Goal: Task Accomplishment & Management: Use online tool/utility

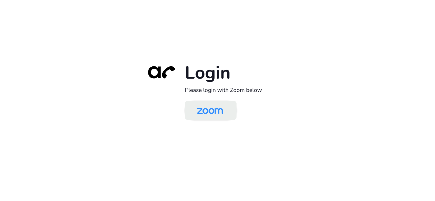
click at [208, 113] on img at bounding box center [209, 111] width 37 height 18
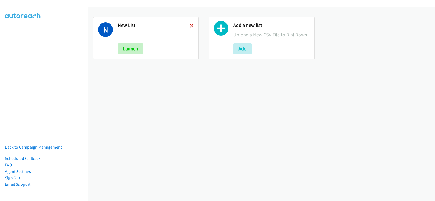
click at [190, 25] on icon at bounding box center [192, 26] width 4 height 4
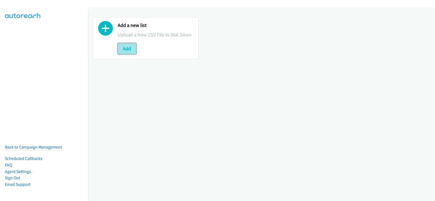
click at [134, 48] on button "Add" at bounding box center [127, 48] width 18 height 11
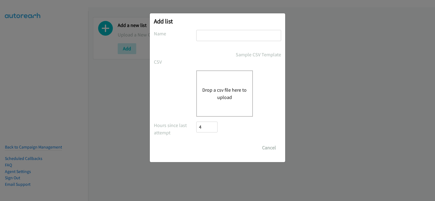
click at [229, 33] on input "text" at bounding box center [238, 35] width 85 height 11
type input "new list"
click at [218, 92] on button "Drop a csv file here to upload" at bounding box center [224, 93] width 45 height 15
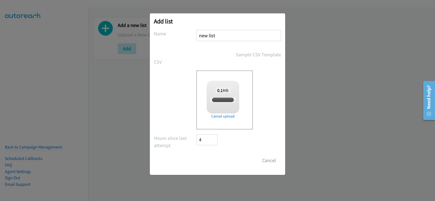
checkbox input "true"
click at [217, 161] on input "Save List" at bounding box center [210, 160] width 29 height 11
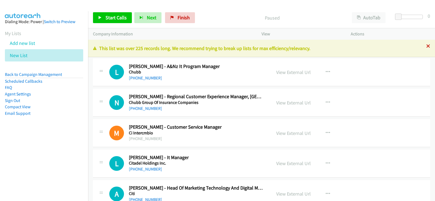
click at [426, 46] on icon at bounding box center [428, 47] width 4 height 4
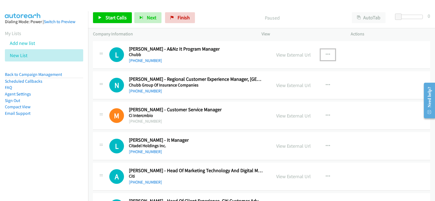
click at [325, 54] on icon "button" at bounding box center [327, 54] width 4 height 4
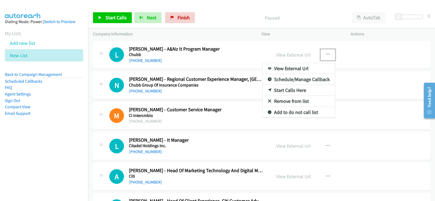
click at [363, 55] on div at bounding box center [217, 100] width 435 height 201
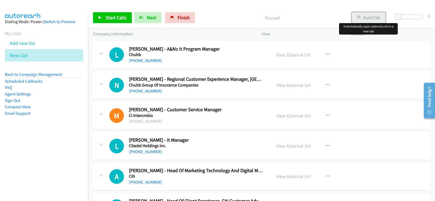
click at [375, 16] on button "AutoTab" at bounding box center [368, 17] width 34 height 11
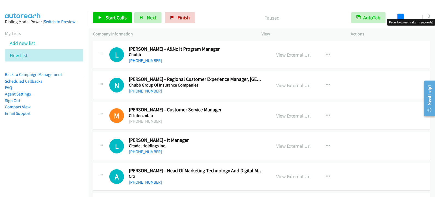
click at [400, 18] on span at bounding box center [400, 17] width 7 height 7
click at [401, 18] on span at bounding box center [401, 17] width 7 height 7
click at [110, 20] on span "Start Calls" at bounding box center [115, 17] width 21 height 6
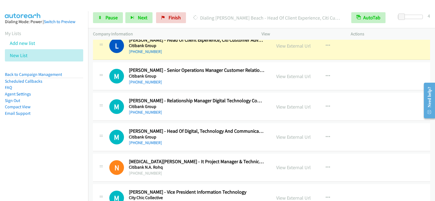
scroll to position [163, 0]
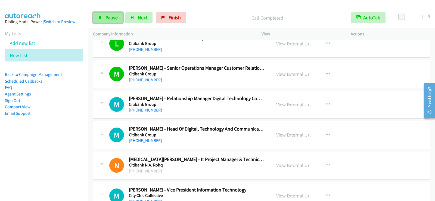
click at [108, 21] on link "Pause" at bounding box center [108, 17] width 30 height 11
click at [98, 15] on link "Start Calls" at bounding box center [112, 17] width 39 height 11
click at [101, 17] on icon at bounding box center [100, 18] width 4 height 4
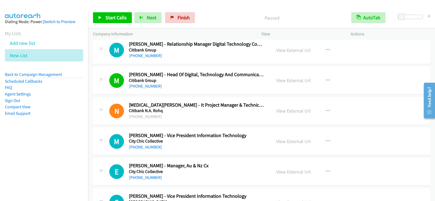
scroll to position [244, 0]
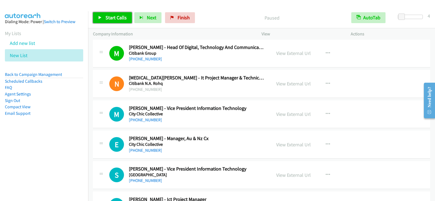
click at [103, 13] on link "Start Calls" at bounding box center [112, 17] width 39 height 11
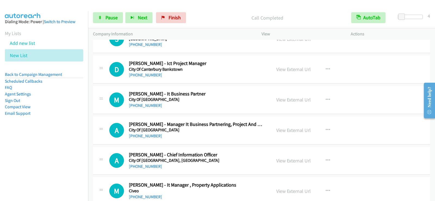
scroll to position [353, 0]
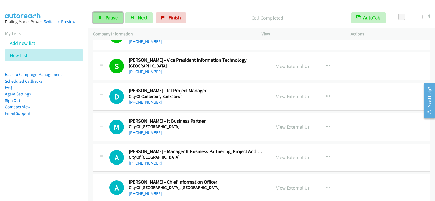
click at [107, 15] on span "Pause" at bounding box center [111, 17] width 12 height 6
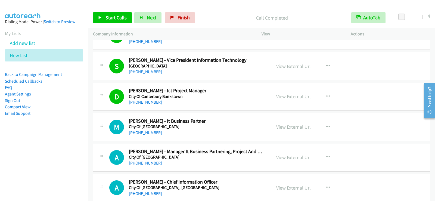
click at [234, 119] on h2 "Mardi Osborn - It Business Partner" at bounding box center [197, 121] width 136 height 6
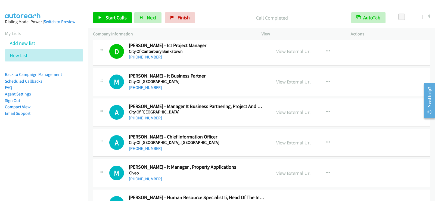
scroll to position [407, 0]
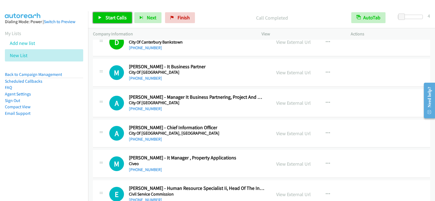
click at [122, 17] on span "Start Calls" at bounding box center [115, 17] width 21 height 6
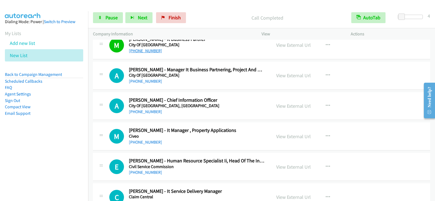
scroll to position [462, 0]
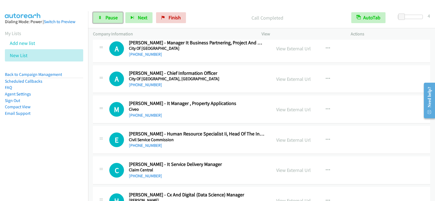
click at [114, 18] on span "Pause" at bounding box center [111, 17] width 12 height 6
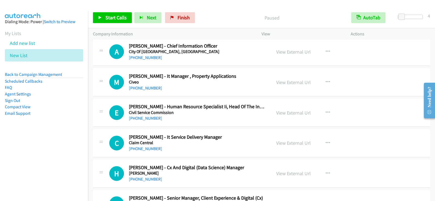
scroll to position [516, 0]
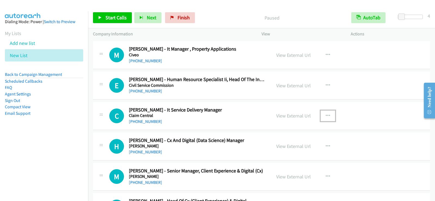
click at [325, 114] on icon "button" at bounding box center [327, 116] width 4 height 4
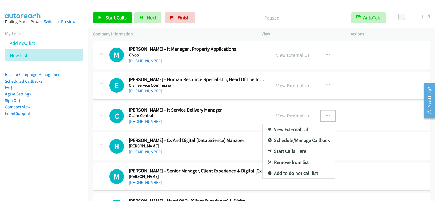
click at [281, 152] on link "Start Calls Here" at bounding box center [298, 151] width 72 height 11
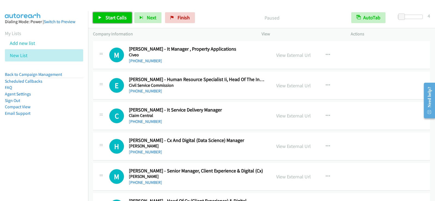
click at [111, 17] on span "Start Calls" at bounding box center [115, 17] width 21 height 6
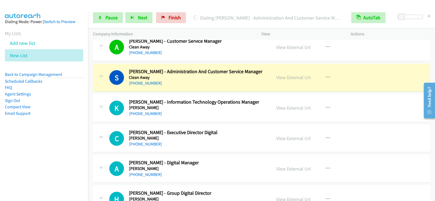
scroll to position [733, 0]
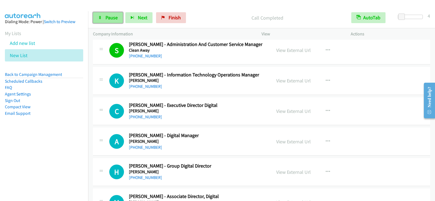
click at [97, 15] on link "Pause" at bounding box center [108, 17] width 30 height 11
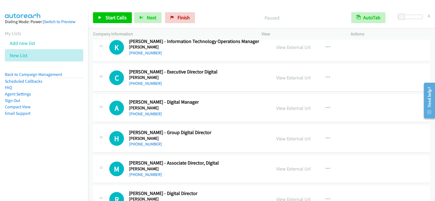
scroll to position [761, 0]
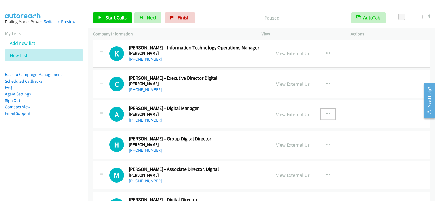
click at [321, 111] on button "button" at bounding box center [327, 114] width 15 height 11
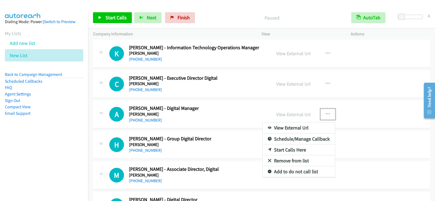
click at [287, 151] on link "Start Calls Here" at bounding box center [298, 149] width 72 height 11
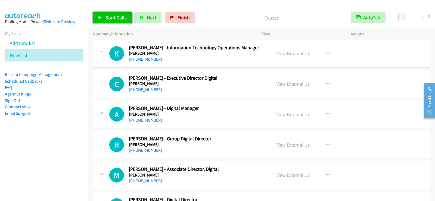
click at [119, 21] on link "Start Calls" at bounding box center [112, 17] width 39 height 11
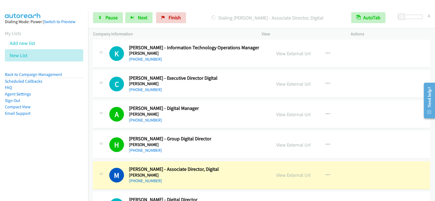
scroll to position [788, 0]
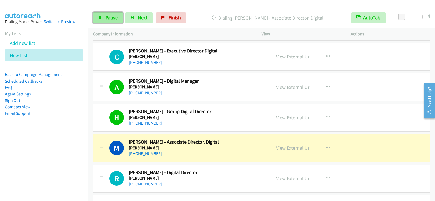
click at [102, 17] on link "Pause" at bounding box center [108, 17] width 30 height 11
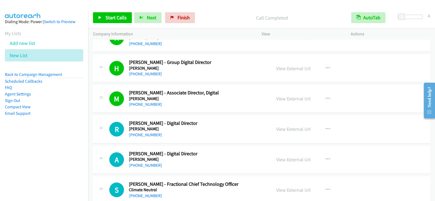
scroll to position [842, 0]
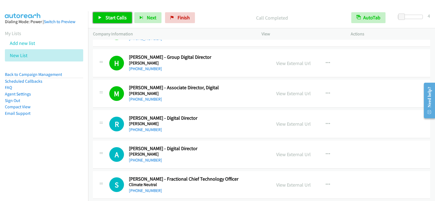
click at [102, 19] on link "Start Calls" at bounding box center [112, 17] width 39 height 11
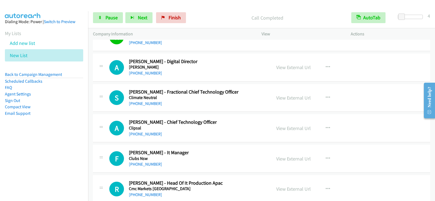
scroll to position [924, 0]
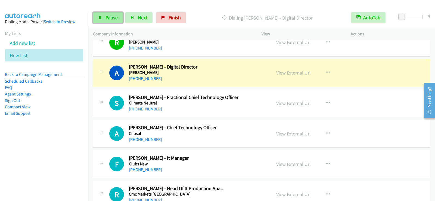
click at [112, 19] on span "Pause" at bounding box center [111, 17] width 12 height 6
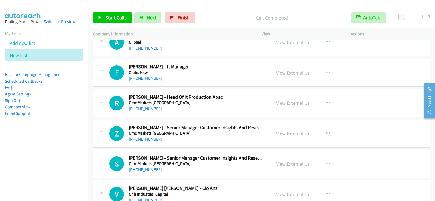
scroll to position [1032, 0]
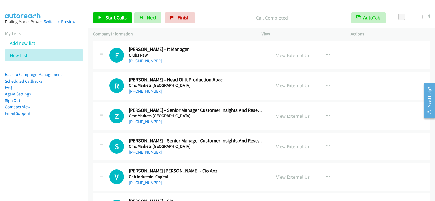
click at [236, 124] on div "+61 2 8221 2100" at bounding box center [197, 121] width 136 height 7
click at [326, 115] on icon "button" at bounding box center [327, 116] width 4 height 4
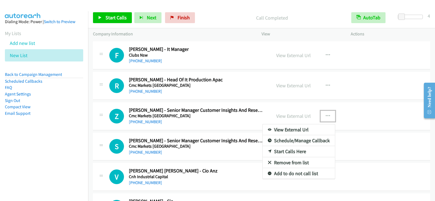
click at [291, 149] on link "Start Calls Here" at bounding box center [298, 151] width 72 height 11
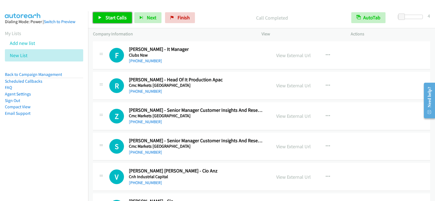
click at [120, 21] on link "Start Calls" at bounding box center [112, 17] width 39 height 11
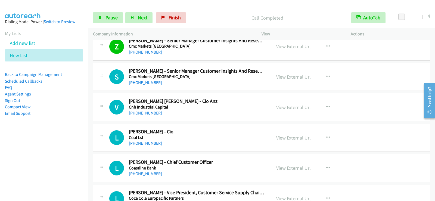
scroll to position [1114, 0]
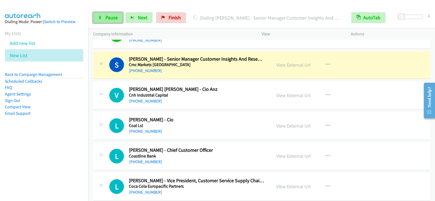
click at [114, 22] on link "Pause" at bounding box center [108, 17] width 30 height 11
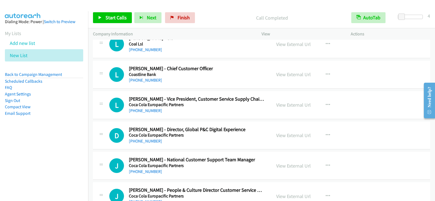
scroll to position [1222, 0]
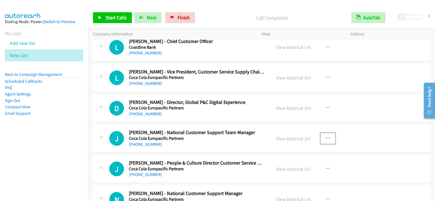
click at [325, 137] on icon "button" at bounding box center [327, 138] width 4 height 4
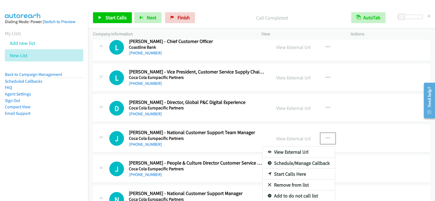
click at [292, 172] on link "Start Calls Here" at bounding box center [298, 173] width 72 height 11
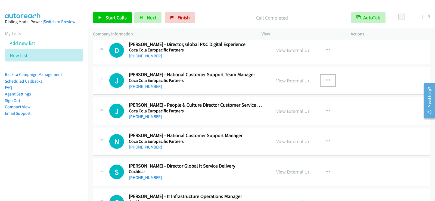
scroll to position [1304, 0]
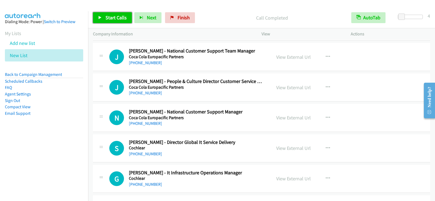
click at [107, 18] on span "Start Calls" at bounding box center [115, 17] width 21 height 6
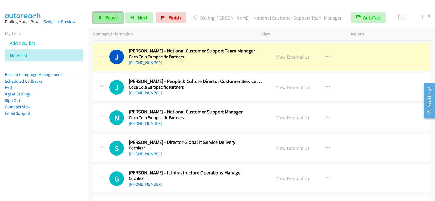
click at [107, 19] on span "Pause" at bounding box center [111, 17] width 12 height 6
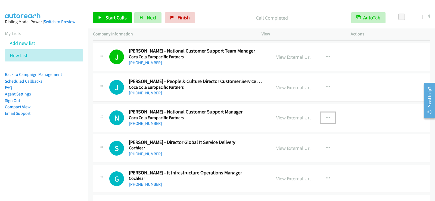
click at [328, 117] on button "button" at bounding box center [327, 117] width 15 height 11
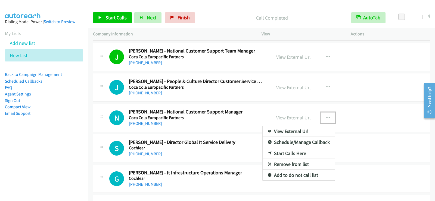
click at [291, 152] on link "Start Calls Here" at bounding box center [298, 153] width 72 height 11
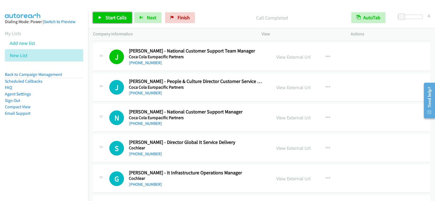
click at [108, 15] on span "Start Calls" at bounding box center [115, 17] width 21 height 6
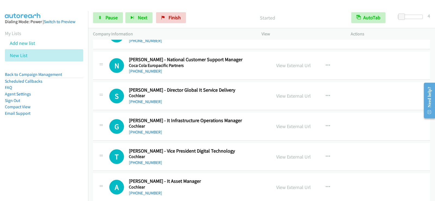
scroll to position [1358, 0]
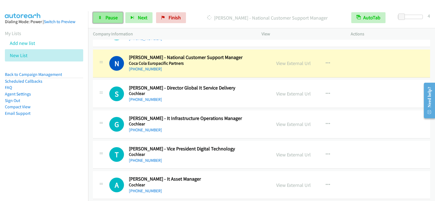
click at [109, 13] on link "Pause" at bounding box center [108, 17] width 30 height 11
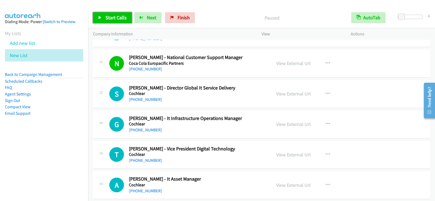
click at [124, 18] on span "Start Calls" at bounding box center [115, 17] width 21 height 6
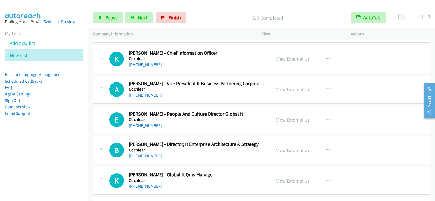
scroll to position [1548, 0]
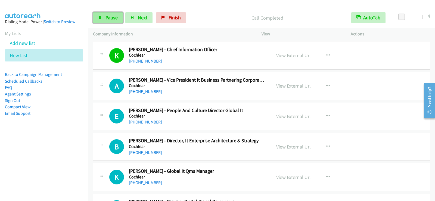
click at [99, 20] on link "Pause" at bounding box center [108, 17] width 30 height 11
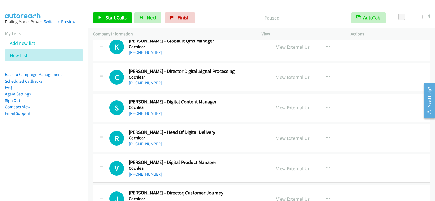
scroll to position [1684, 0]
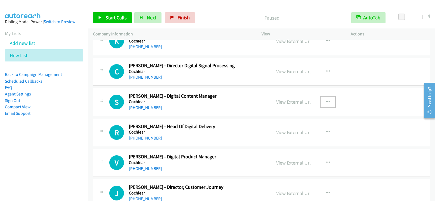
click at [326, 102] on icon "button" at bounding box center [327, 102] width 4 height 4
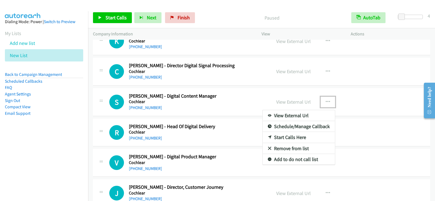
click at [287, 136] on link "Start Calls Here" at bounding box center [298, 137] width 72 height 11
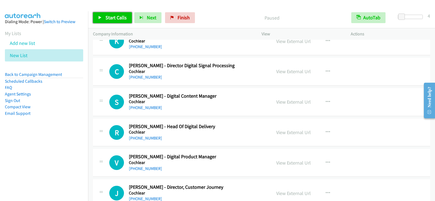
click at [112, 20] on span "Start Calls" at bounding box center [115, 17] width 21 height 6
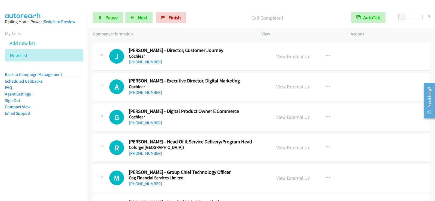
scroll to position [1820, 0]
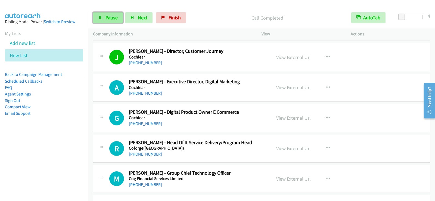
click at [108, 16] on span "Pause" at bounding box center [111, 17] width 12 height 6
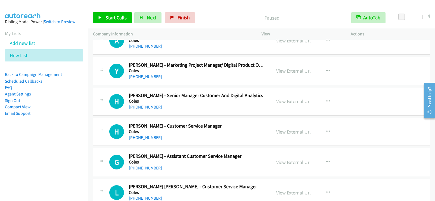
scroll to position [2037, 0]
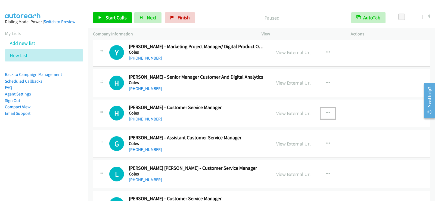
click at [325, 112] on icon "button" at bounding box center [327, 113] width 4 height 4
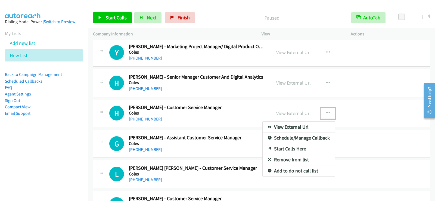
click at [284, 148] on link "Start Calls Here" at bounding box center [298, 148] width 72 height 11
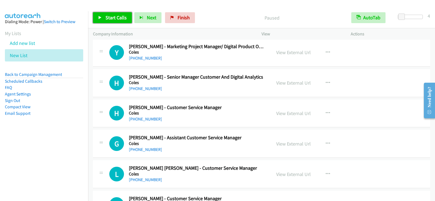
click at [115, 13] on link "Start Calls" at bounding box center [112, 17] width 39 height 11
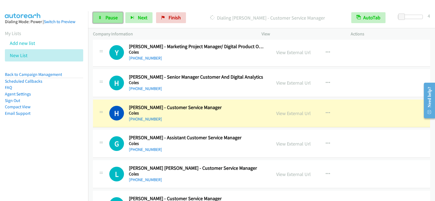
click at [103, 19] on link "Pause" at bounding box center [108, 17] width 30 height 11
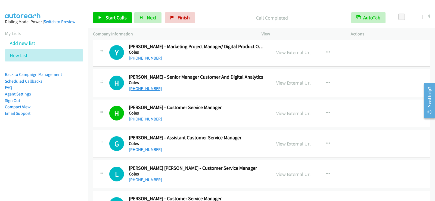
click at [151, 90] on link "+61 450 571 392" at bounding box center [145, 88] width 33 height 5
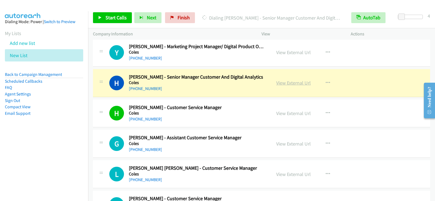
click at [286, 84] on link "View External Url" at bounding box center [293, 83] width 34 height 6
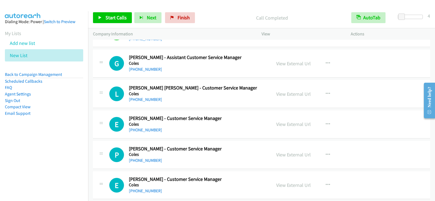
scroll to position [2119, 0]
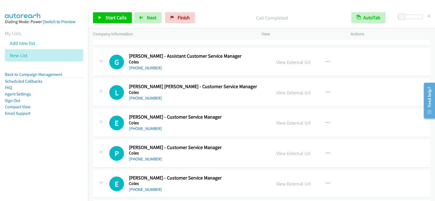
click at [106, 8] on div "Start Calls Pause Next Finish Call Completed AutoTab AutoTab 4" at bounding box center [261, 17] width 347 height 21
click at [109, 15] on span "Start Calls" at bounding box center [115, 17] width 21 height 6
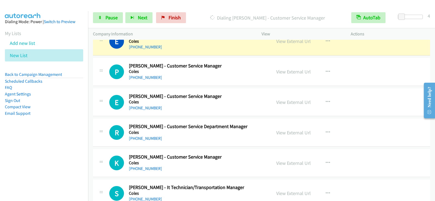
scroll to position [2173, 0]
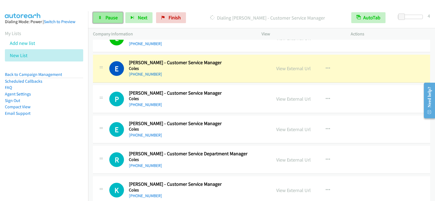
click at [112, 20] on span "Pause" at bounding box center [111, 17] width 12 height 6
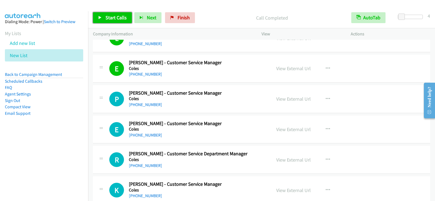
click at [117, 21] on link "Start Calls" at bounding box center [112, 17] width 39 height 11
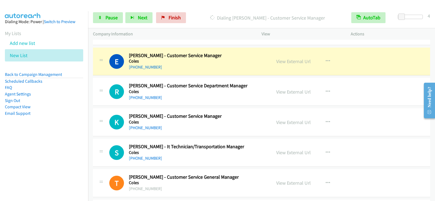
scroll to position [2254, 0]
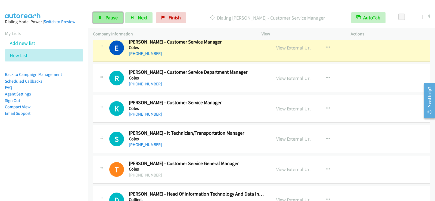
click at [108, 15] on span "Pause" at bounding box center [111, 17] width 12 height 6
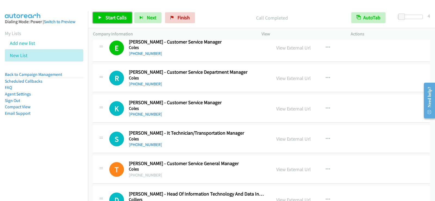
click at [117, 18] on span "Start Calls" at bounding box center [115, 17] width 21 height 6
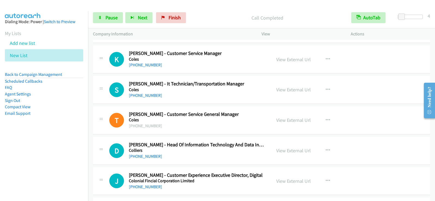
scroll to position [2309, 0]
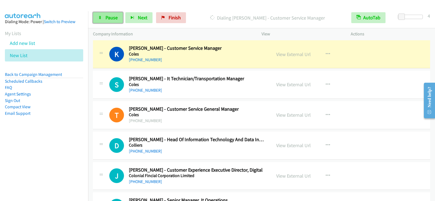
click at [114, 17] on span "Pause" at bounding box center [111, 17] width 12 height 6
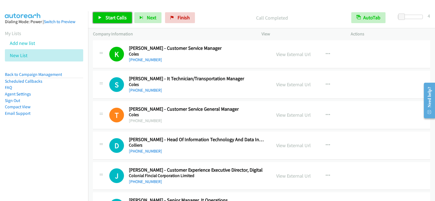
click at [124, 13] on link "Start Calls" at bounding box center [112, 17] width 39 height 11
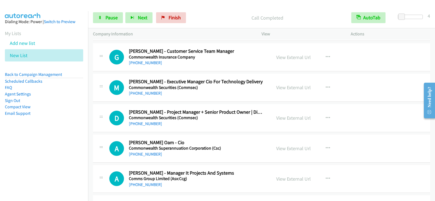
scroll to position [2798, 0]
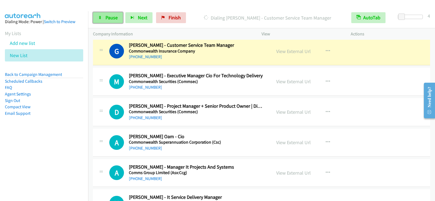
click at [111, 22] on link "Pause" at bounding box center [108, 17] width 30 height 11
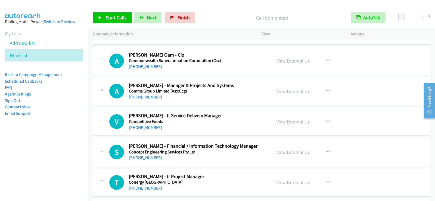
scroll to position [2906, 0]
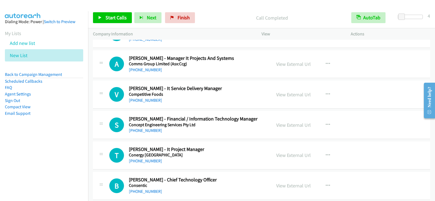
click at [241, 66] on h5 "Comms Group Limited (Asx:Ccg)" at bounding box center [197, 63] width 136 height 5
click at [330, 93] on button "button" at bounding box center [327, 94] width 15 height 11
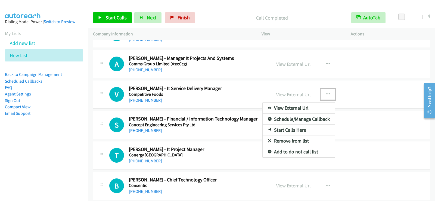
click at [288, 127] on link "Start Calls Here" at bounding box center [298, 129] width 72 height 11
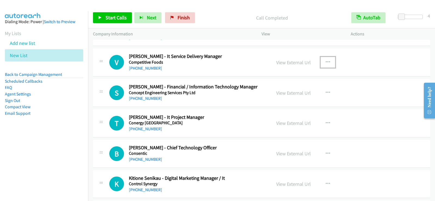
scroll to position [2934, 0]
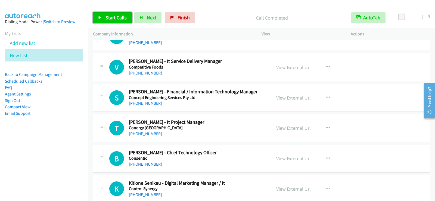
click at [121, 14] on link "Start Calls" at bounding box center [112, 17] width 39 height 11
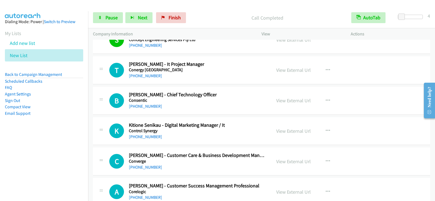
scroll to position [2988, 0]
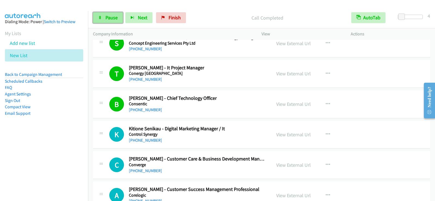
click at [109, 19] on span "Pause" at bounding box center [111, 17] width 12 height 6
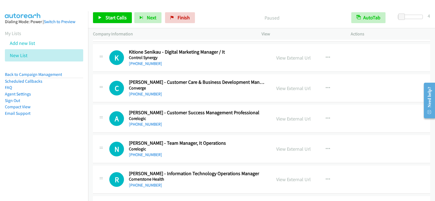
scroll to position [3069, 0]
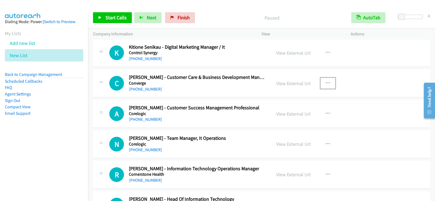
click at [326, 83] on icon "button" at bounding box center [327, 83] width 4 height 4
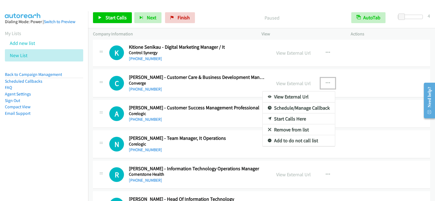
click at [289, 119] on link "Start Calls Here" at bounding box center [298, 118] width 72 height 11
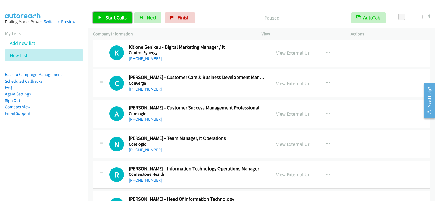
click at [111, 21] on link "Start Calls" at bounding box center [112, 17] width 39 height 11
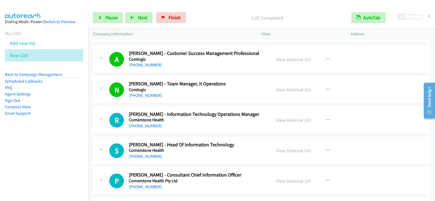
scroll to position [3178, 0]
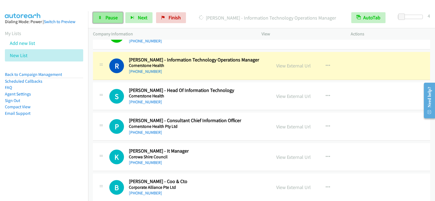
click at [114, 19] on span "Pause" at bounding box center [111, 17] width 12 height 6
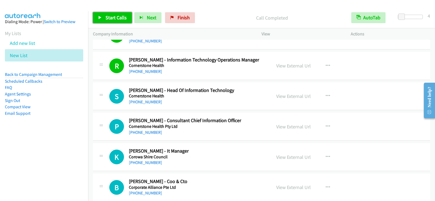
click at [121, 20] on span "Start Calls" at bounding box center [115, 17] width 21 height 6
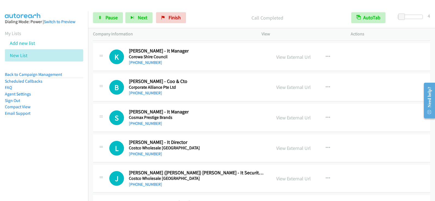
scroll to position [3287, 0]
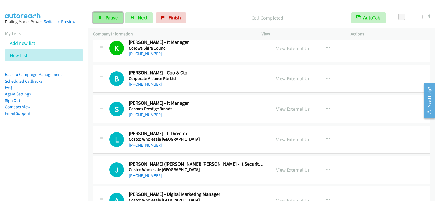
click at [117, 20] on span "Pause" at bounding box center [111, 17] width 12 height 6
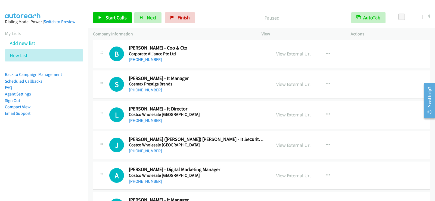
scroll to position [3314, 0]
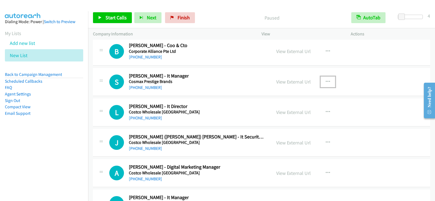
click at [327, 82] on icon "button" at bounding box center [327, 82] width 4 height 4
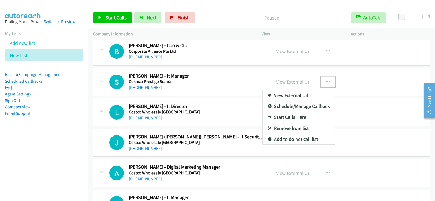
click at [288, 120] on link "Start Calls Here" at bounding box center [298, 117] width 72 height 11
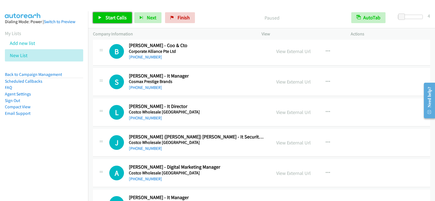
click at [113, 16] on span "Start Calls" at bounding box center [115, 17] width 21 height 6
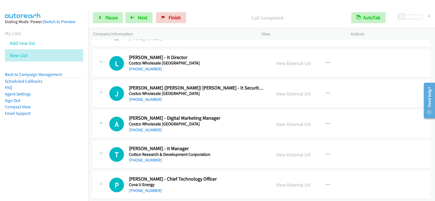
scroll to position [3368, 0]
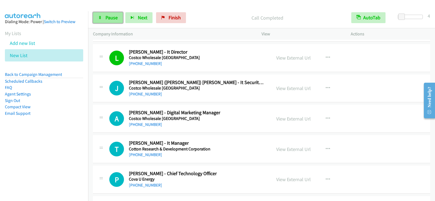
click at [115, 17] on span "Pause" at bounding box center [111, 17] width 12 height 6
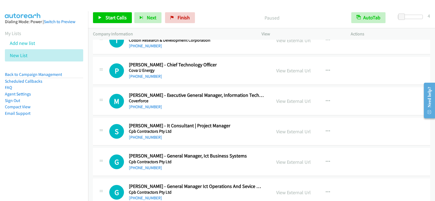
scroll to position [3450, 0]
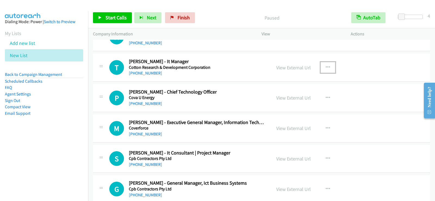
click at [325, 67] on icon "button" at bounding box center [327, 67] width 4 height 4
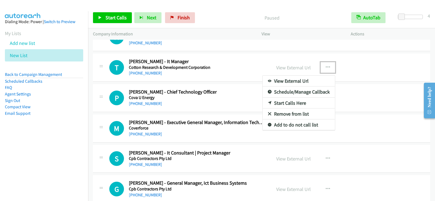
click at [279, 102] on link "Start Calls Here" at bounding box center [298, 103] width 72 height 11
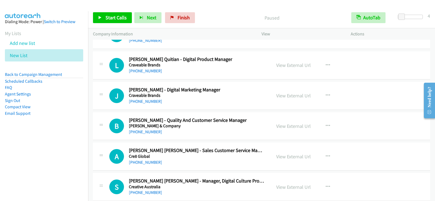
scroll to position [3830, 0]
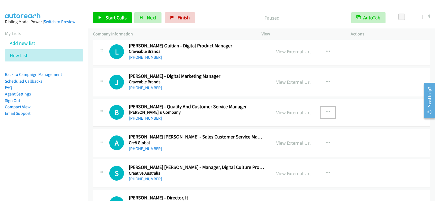
click at [325, 112] on icon "button" at bounding box center [327, 112] width 4 height 4
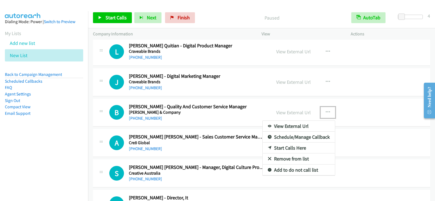
click at [287, 147] on link "Start Calls Here" at bounding box center [298, 147] width 72 height 11
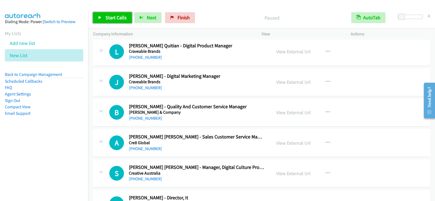
click at [117, 18] on span "Start Calls" at bounding box center [115, 17] width 21 height 6
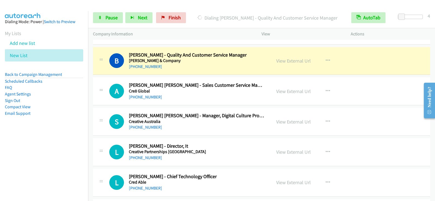
scroll to position [3884, 0]
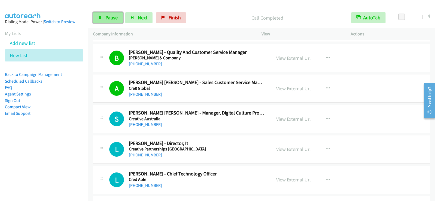
click at [117, 15] on link "Pause" at bounding box center [108, 17] width 30 height 11
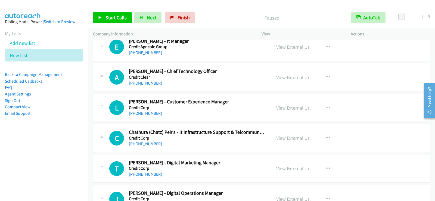
scroll to position [4074, 0]
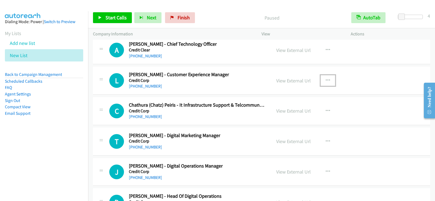
click at [326, 80] on icon "button" at bounding box center [327, 80] width 4 height 4
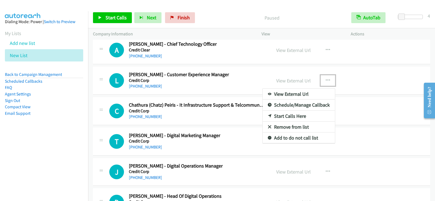
click at [276, 113] on link "Start Calls Here" at bounding box center [298, 116] width 72 height 11
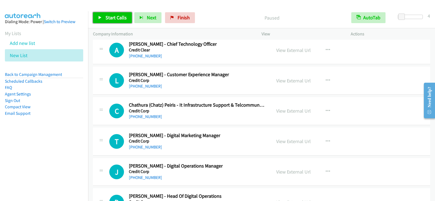
click at [117, 18] on span "Start Calls" at bounding box center [115, 17] width 21 height 6
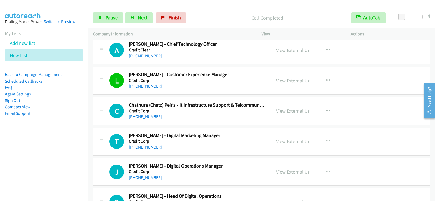
scroll to position [4101, 0]
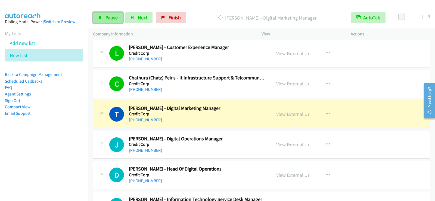
click at [109, 18] on span "Pause" at bounding box center [111, 17] width 12 height 6
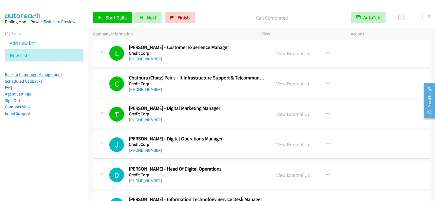
click at [58, 75] on link "Back to Campaign Management" at bounding box center [33, 74] width 57 height 5
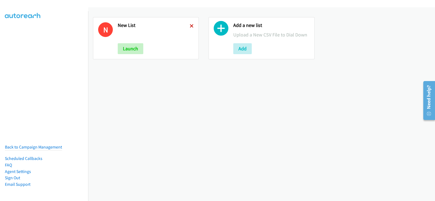
click at [192, 26] on icon at bounding box center [192, 26] width 4 height 4
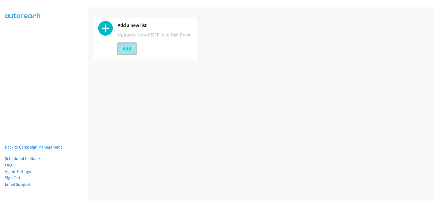
click at [128, 49] on button "Add" at bounding box center [127, 48] width 18 height 11
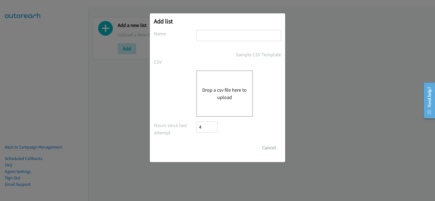
click at [218, 36] on input "text" at bounding box center [238, 35] width 85 height 11
type input "list 1"
click at [225, 94] on button "Drop a csv file here to upload" at bounding box center [224, 93] width 45 height 15
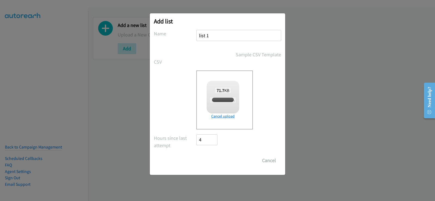
checkbox input "true"
click at [213, 161] on input "Save List" at bounding box center [210, 160] width 29 height 11
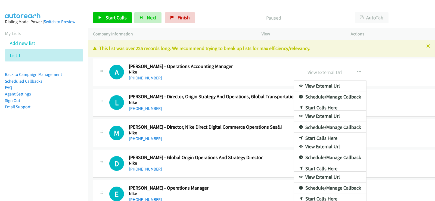
click at [424, 47] on div at bounding box center [217, 100] width 435 height 201
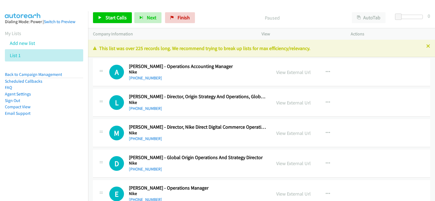
click at [426, 46] on icon at bounding box center [428, 47] width 4 height 4
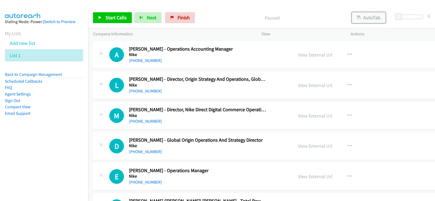
click at [364, 20] on button "AutoTab" at bounding box center [368, 17] width 34 height 11
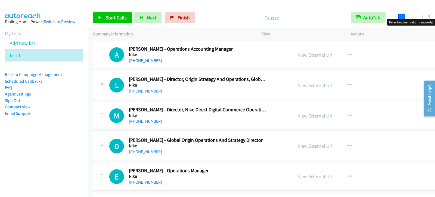
drag, startPoint x: 397, startPoint y: 17, endPoint x: 400, endPoint y: 17, distance: 3.0
click at [400, 17] on span at bounding box center [401, 17] width 7 height 7
click at [112, 18] on span "Start Calls" at bounding box center [115, 17] width 21 height 6
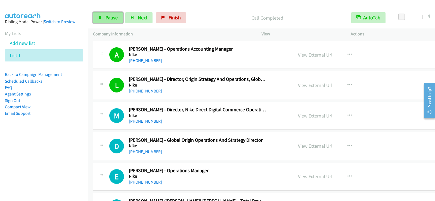
click at [111, 18] on span "Pause" at bounding box center [111, 17] width 12 height 6
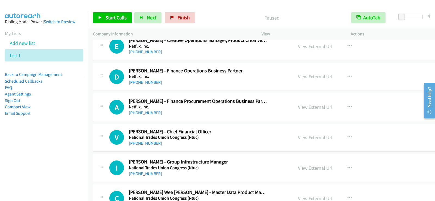
scroll to position [570, 0]
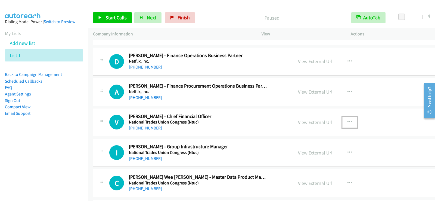
click at [342, 120] on button "button" at bounding box center [349, 122] width 15 height 11
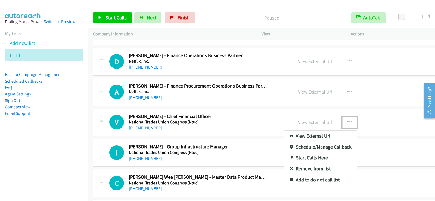
click at [288, 156] on link "Start Calls Here" at bounding box center [320, 157] width 72 height 11
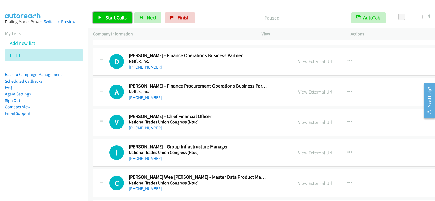
click at [114, 16] on span "Start Calls" at bounding box center [115, 17] width 21 height 6
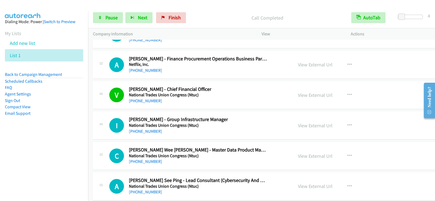
scroll to position [625, 0]
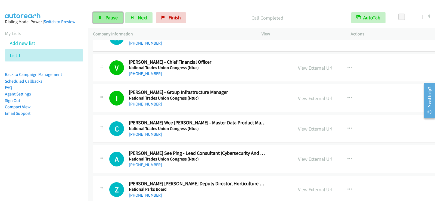
click at [106, 17] on span "Pause" at bounding box center [111, 17] width 12 height 6
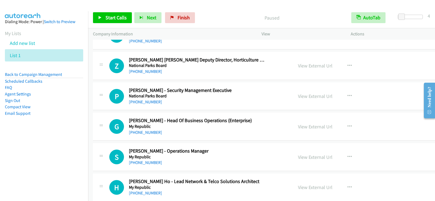
scroll to position [761, 0]
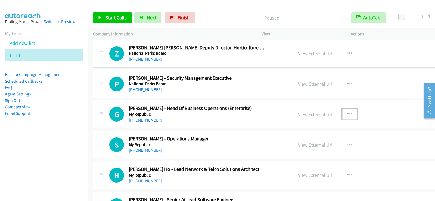
click at [347, 113] on icon "button" at bounding box center [349, 114] width 4 height 4
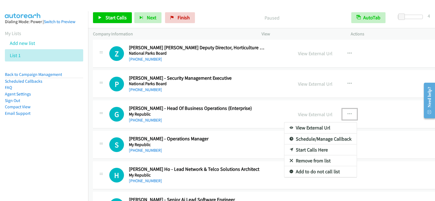
click at [285, 149] on link "Start Calls Here" at bounding box center [320, 149] width 72 height 11
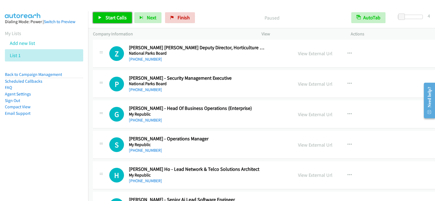
click at [111, 18] on span "Start Calls" at bounding box center [115, 17] width 21 height 6
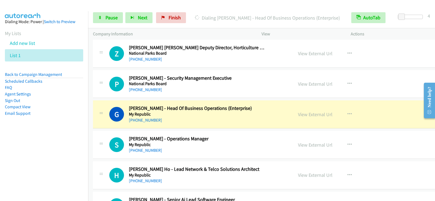
click at [42, 133] on aside "Dialing Mode: Power | Switch to Preview My Lists Add new list List 1 Back to Ca…" at bounding box center [44, 76] width 88 height 130
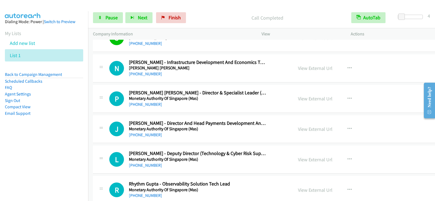
scroll to position [1059, 0]
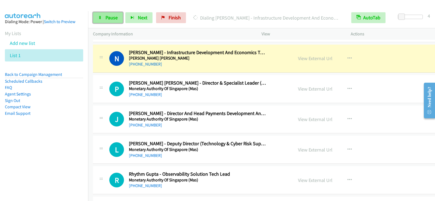
click at [108, 17] on span "Pause" at bounding box center [111, 17] width 12 height 6
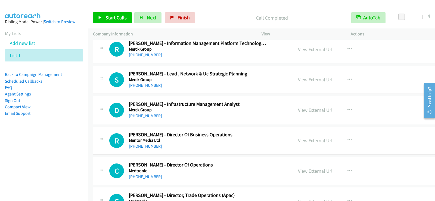
scroll to position [1684, 0]
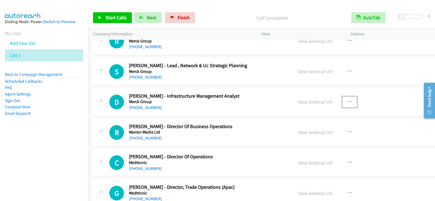
click at [342, 102] on button "button" at bounding box center [349, 101] width 15 height 11
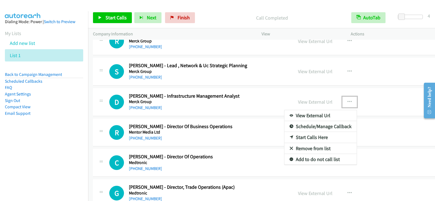
click at [286, 138] on link "Start Calls Here" at bounding box center [320, 137] width 72 height 11
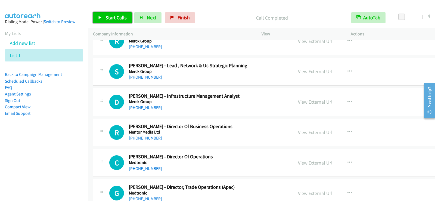
click at [113, 18] on span "Start Calls" at bounding box center [115, 17] width 21 height 6
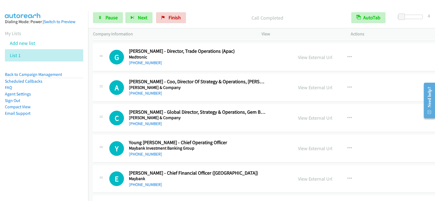
scroll to position [1793, 0]
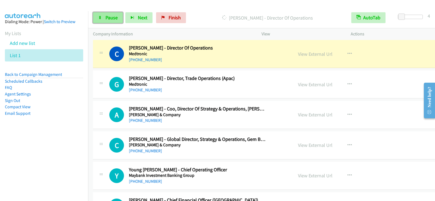
click at [115, 17] on span "Pause" at bounding box center [111, 17] width 12 height 6
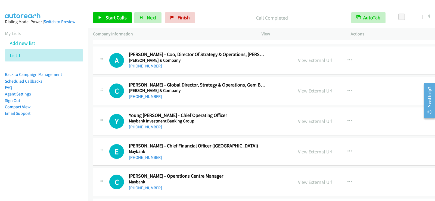
scroll to position [1874, 0]
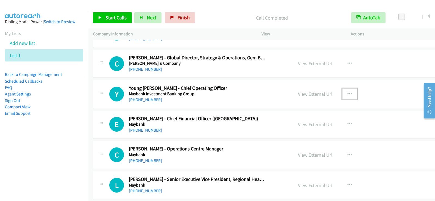
click at [347, 93] on icon "button" at bounding box center [349, 94] width 4 height 4
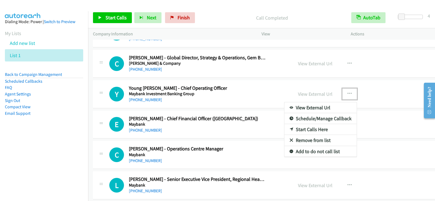
click at [284, 127] on link "Start Calls Here" at bounding box center [320, 129] width 72 height 11
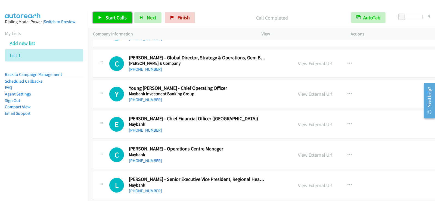
click at [120, 18] on span "Start Calls" at bounding box center [115, 17] width 21 height 6
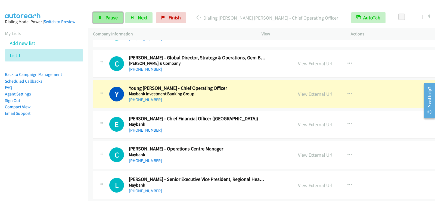
click at [109, 18] on span "Pause" at bounding box center [111, 17] width 12 height 6
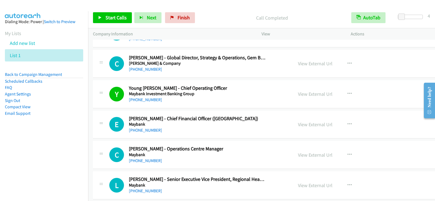
scroll to position [1901, 0]
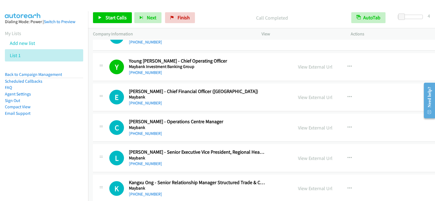
drag, startPoint x: 250, startPoint y: 133, endPoint x: 277, endPoint y: 131, distance: 27.0
click at [250, 133] on div "[PHONE_NUMBER]" at bounding box center [198, 133] width 138 height 7
click at [347, 128] on icon "button" at bounding box center [349, 127] width 4 height 4
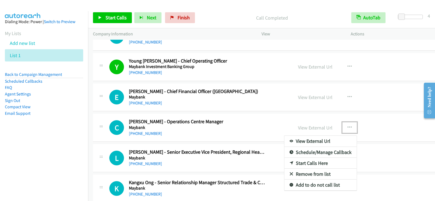
click at [284, 163] on link "Start Calls Here" at bounding box center [320, 163] width 72 height 11
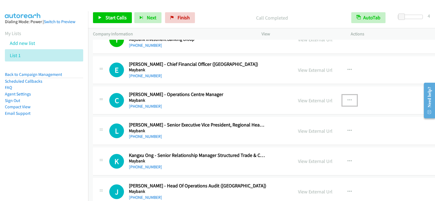
scroll to position [1956, 0]
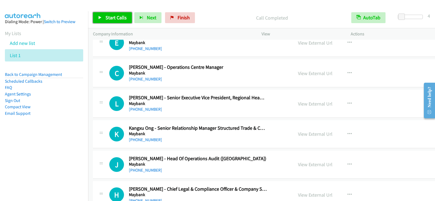
click at [109, 20] on span "Start Calls" at bounding box center [115, 17] width 21 height 6
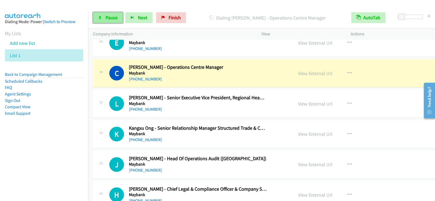
click at [96, 17] on link "Pause" at bounding box center [108, 17] width 30 height 11
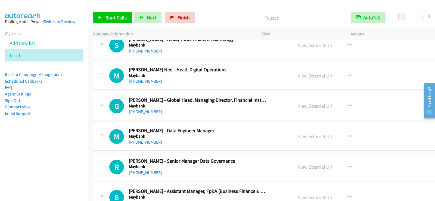
scroll to position [2146, 0]
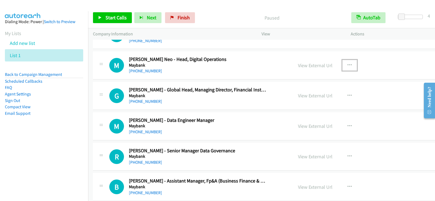
click at [342, 64] on button "button" at bounding box center [349, 65] width 15 height 11
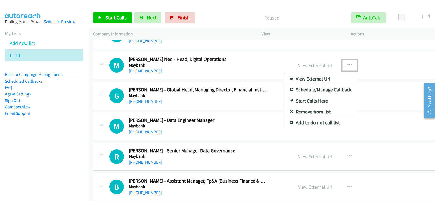
click at [284, 102] on link "Start Calls Here" at bounding box center [320, 100] width 72 height 11
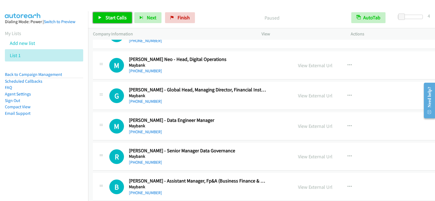
click at [117, 18] on span "Start Calls" at bounding box center [115, 17] width 21 height 6
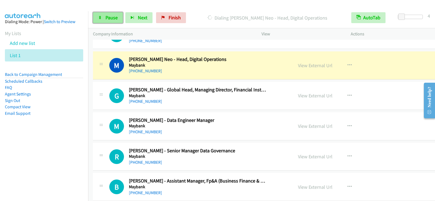
click at [119, 21] on link "Pause" at bounding box center [108, 17] width 30 height 11
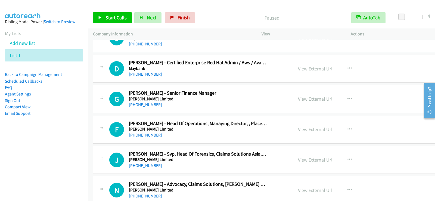
scroll to position [2635, 0]
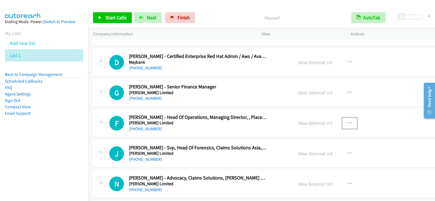
click at [347, 121] on icon "button" at bounding box center [349, 123] width 4 height 4
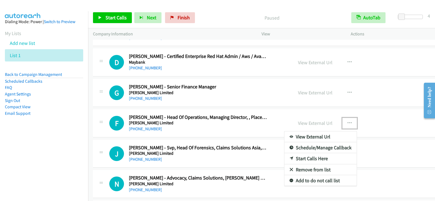
click at [292, 156] on link "Start Calls Here" at bounding box center [320, 158] width 72 height 11
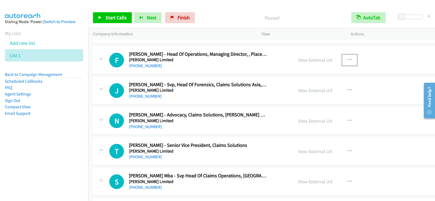
scroll to position [2689, 0]
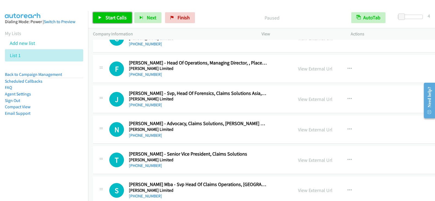
click at [110, 22] on link "Start Calls" at bounding box center [112, 17] width 39 height 11
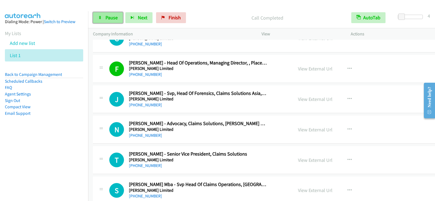
click at [109, 16] on span "Pause" at bounding box center [111, 17] width 12 height 6
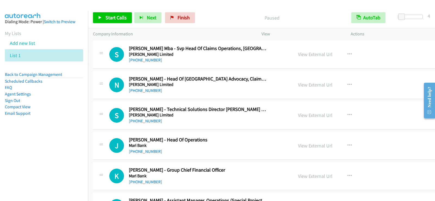
scroll to position [2852, 0]
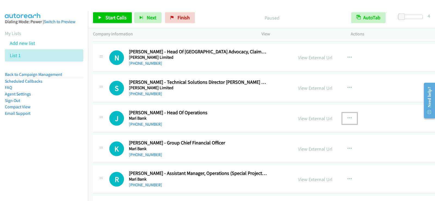
click at [342, 115] on button "button" at bounding box center [349, 118] width 15 height 11
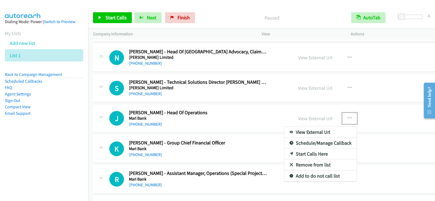
click at [284, 152] on link "Start Calls Here" at bounding box center [320, 153] width 72 height 11
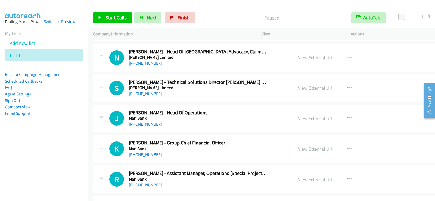
click at [118, 27] on div "Start Calls Pause Next Finish Paused AutoTab AutoTab 4" at bounding box center [261, 17] width 347 height 21
click at [117, 16] on span "Start Calls" at bounding box center [115, 17] width 21 height 6
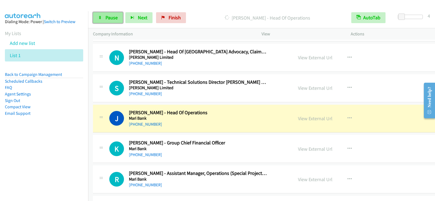
click at [109, 16] on span "Pause" at bounding box center [111, 17] width 12 height 6
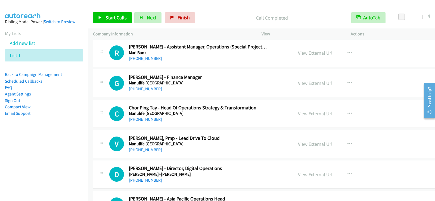
scroll to position [2988, 0]
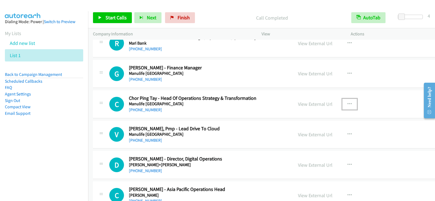
click at [342, 102] on button "button" at bounding box center [349, 104] width 15 height 11
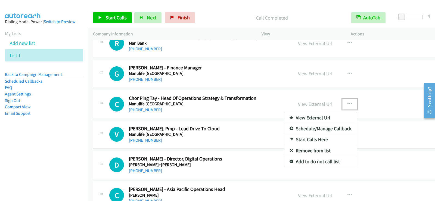
click at [284, 140] on link "Start Calls Here" at bounding box center [320, 139] width 72 height 11
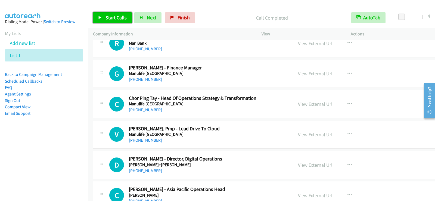
click at [104, 20] on link "Start Calls" at bounding box center [112, 17] width 39 height 11
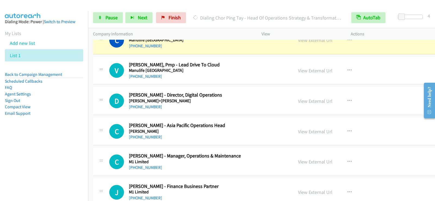
scroll to position [3042, 0]
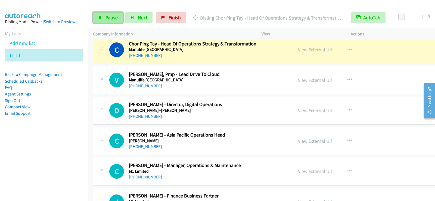
click at [113, 18] on span "Pause" at bounding box center [111, 17] width 12 height 6
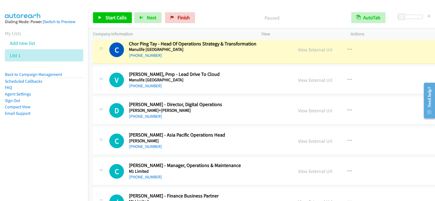
click at [261, 115] on div "[PHONE_NUMBER]" at bounding box center [198, 116] width 138 height 7
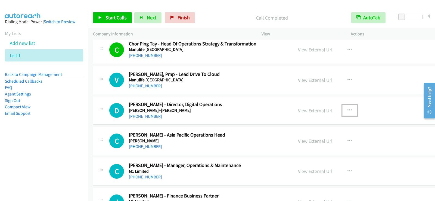
click at [347, 109] on icon "button" at bounding box center [349, 110] width 4 height 4
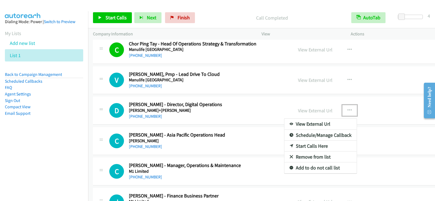
click at [290, 145] on link "Start Calls Here" at bounding box center [320, 145] width 72 height 11
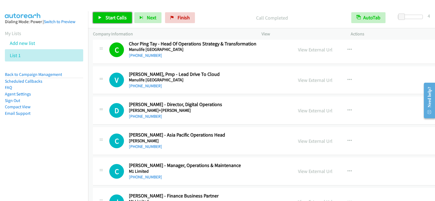
click at [98, 17] on icon at bounding box center [100, 18] width 4 height 4
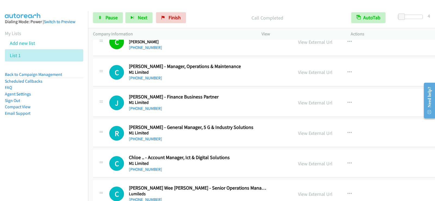
scroll to position [3151, 0]
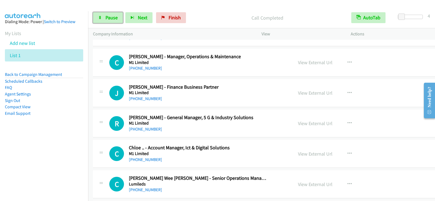
drag, startPoint x: 98, startPoint y: 15, endPoint x: 99, endPoint y: 24, distance: 9.0
click at [98, 16] on icon at bounding box center [100, 18] width 4 height 4
click at [112, 19] on span "Start Calls" at bounding box center [115, 17] width 21 height 6
drag, startPoint x: 102, startPoint y: 16, endPoint x: 106, endPoint y: 29, distance: 13.7
click at [102, 16] on icon at bounding box center [100, 18] width 4 height 4
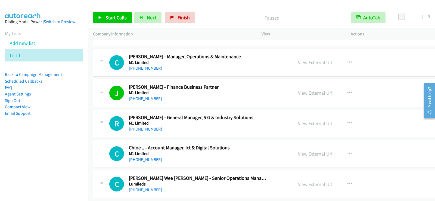
click at [136, 69] on link "[PHONE_NUMBER]" at bounding box center [145, 67] width 33 height 5
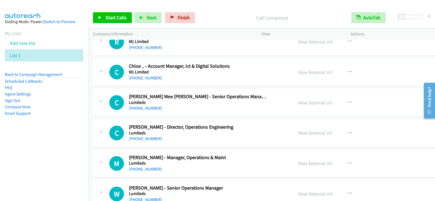
drag, startPoint x: 234, startPoint y: 110, endPoint x: 270, endPoint y: 103, distance: 35.9
click at [234, 110] on div "[PHONE_NUMBER]" at bounding box center [198, 108] width 138 height 7
click at [342, 102] on button "button" at bounding box center [349, 102] width 15 height 11
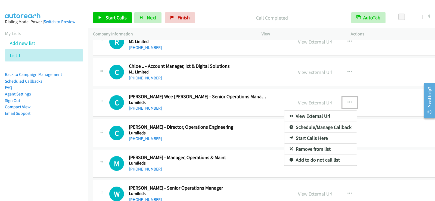
click at [290, 137] on link "Start Calls Here" at bounding box center [320, 138] width 72 height 11
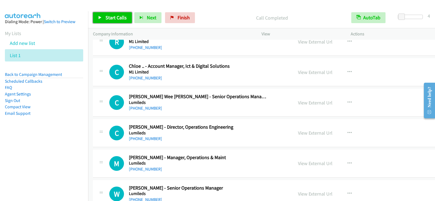
click at [112, 18] on span "Start Calls" at bounding box center [115, 17] width 21 height 6
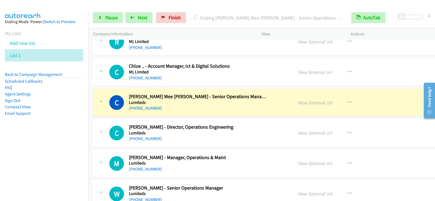
scroll to position [3259, 0]
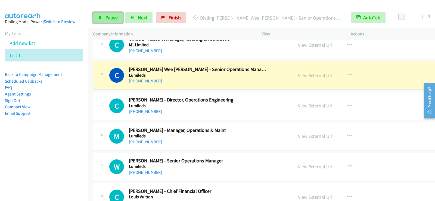
click at [109, 21] on link "Pause" at bounding box center [108, 17] width 30 height 11
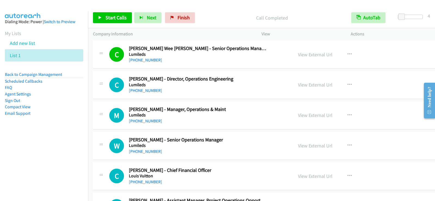
scroll to position [3287, 0]
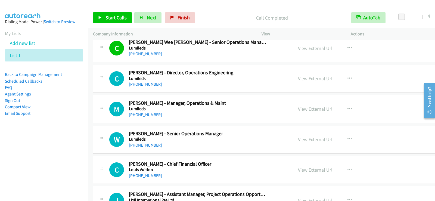
drag, startPoint x: 228, startPoint y: 103, endPoint x: 262, endPoint y: 109, distance: 34.5
click at [228, 103] on h2 "[PERSON_NAME] - Manager, Operations & Maint" at bounding box center [198, 103] width 138 height 6
click at [347, 109] on icon "button" at bounding box center [349, 109] width 4 height 4
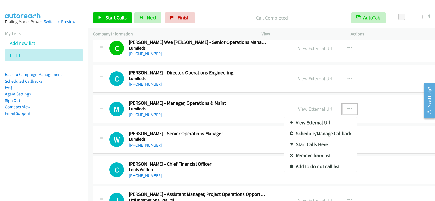
click at [289, 143] on link "Start Calls Here" at bounding box center [320, 144] width 72 height 11
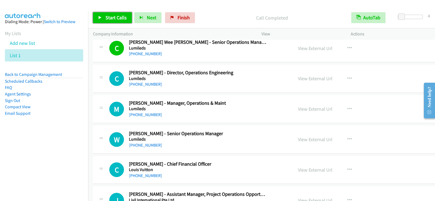
click at [120, 15] on span "Start Calls" at bounding box center [115, 17] width 21 height 6
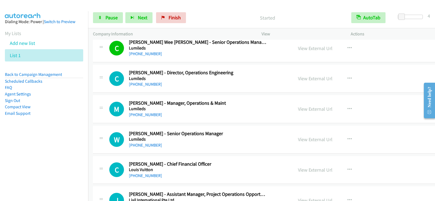
click at [62, 200] on nav "Dialing Mode: Power | Switch to Preview My Lists Add new list List 1 Back to Ca…" at bounding box center [44, 111] width 88 height 201
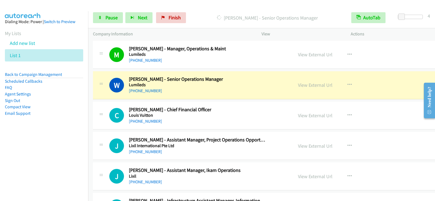
scroll to position [3368, 0]
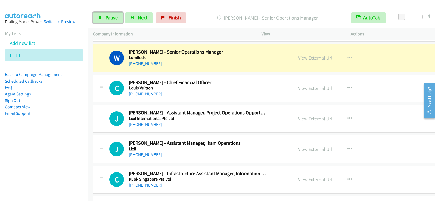
drag, startPoint x: 112, startPoint y: 21, endPoint x: 111, endPoint y: 37, distance: 15.8
click at [112, 21] on link "Pause" at bounding box center [108, 17] width 30 height 11
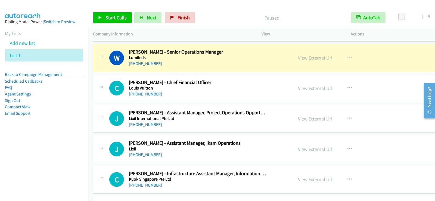
drag, startPoint x: 192, startPoint y: 130, endPoint x: 226, endPoint y: 130, distance: 34.5
click at [192, 130] on div "J Callback Scheduled [PERSON_NAME] - Assistant Manager, Project Operations Oppo…" at bounding box center [283, 119] width 380 height 28
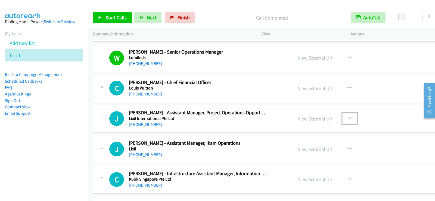
click at [347, 116] on icon "button" at bounding box center [349, 118] width 4 height 4
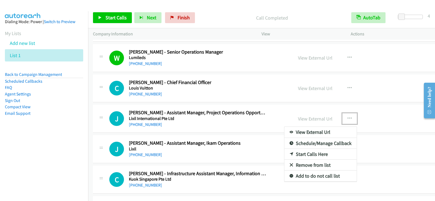
click at [284, 155] on link "Start Calls Here" at bounding box center [320, 154] width 72 height 11
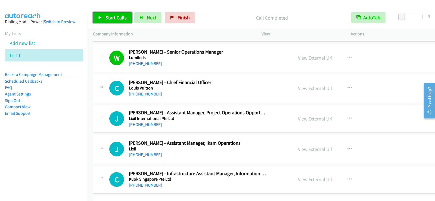
click at [112, 18] on span "Start Calls" at bounding box center [115, 17] width 21 height 6
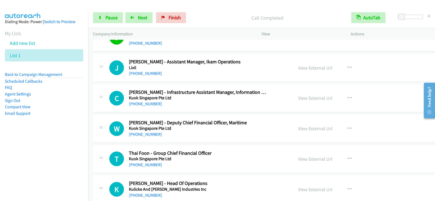
scroll to position [3450, 0]
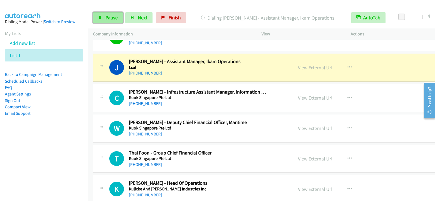
click at [114, 17] on span "Pause" at bounding box center [111, 17] width 12 height 6
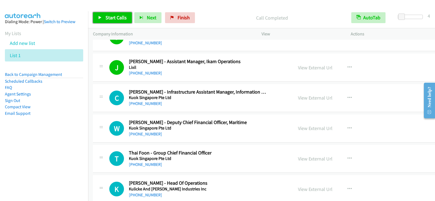
click at [115, 17] on span "Start Calls" at bounding box center [115, 17] width 21 height 6
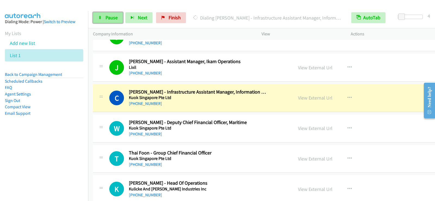
click at [113, 13] on link "Pause" at bounding box center [108, 17] width 30 height 11
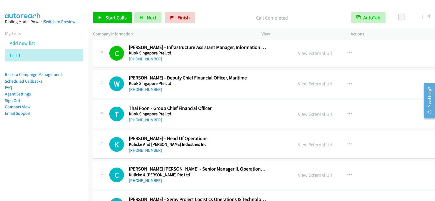
scroll to position [3504, 0]
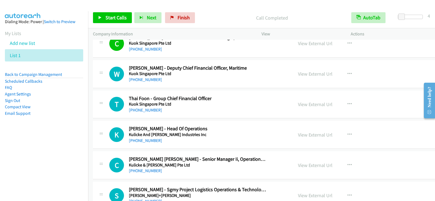
drag, startPoint x: 236, startPoint y: 131, endPoint x: 244, endPoint y: 130, distance: 7.6
click at [236, 131] on h2 "[PERSON_NAME] - Head Of Operations" at bounding box center [198, 128] width 138 height 6
click at [342, 133] on button "button" at bounding box center [349, 134] width 15 height 11
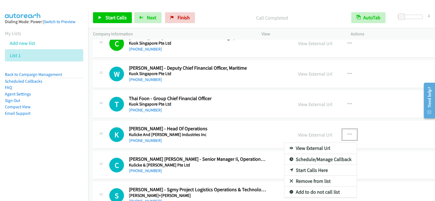
click at [284, 168] on link "Start Calls Here" at bounding box center [320, 170] width 72 height 11
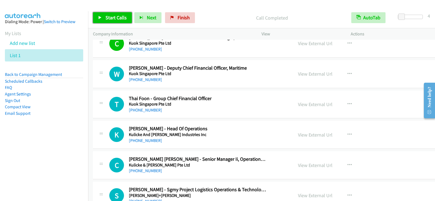
click at [120, 14] on span "Start Calls" at bounding box center [115, 17] width 21 height 6
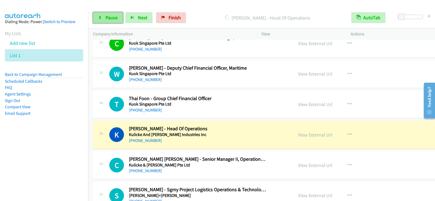
click at [118, 17] on link "Pause" at bounding box center [108, 17] width 30 height 11
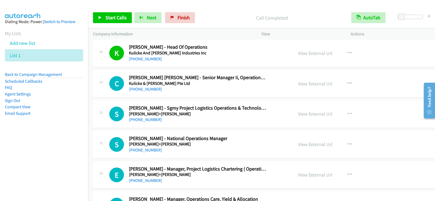
scroll to position [3613, 0]
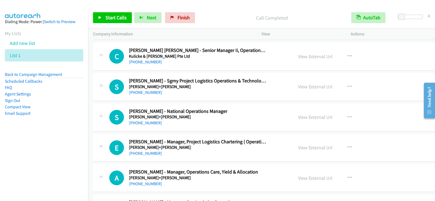
drag, startPoint x: 253, startPoint y: 123, endPoint x: 266, endPoint y: 122, distance: 13.1
click at [253, 123] on div "[PHONE_NUMBER]" at bounding box center [198, 123] width 138 height 7
click at [342, 118] on button "button" at bounding box center [349, 117] width 15 height 11
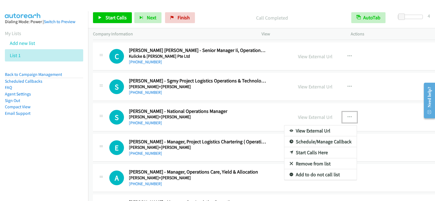
click at [287, 152] on link "Start Calls Here" at bounding box center [320, 152] width 72 height 11
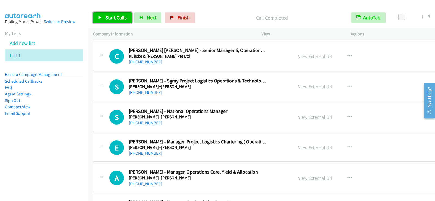
click at [117, 18] on span "Start Calls" at bounding box center [115, 17] width 21 height 6
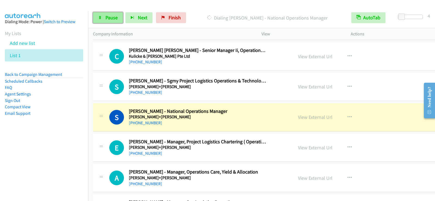
click at [112, 20] on span "Pause" at bounding box center [111, 17] width 12 height 6
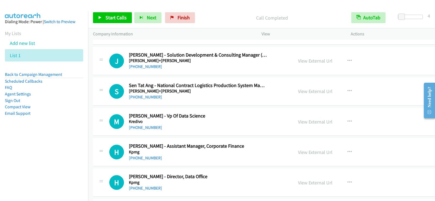
scroll to position [3830, 0]
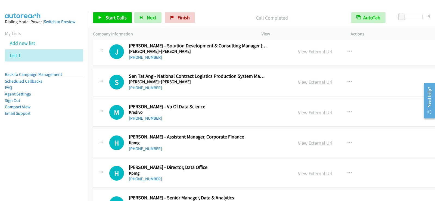
click at [249, 145] on div "[PHONE_NUMBER]" at bounding box center [198, 148] width 138 height 7
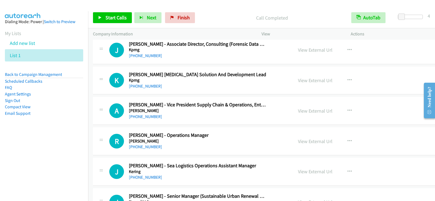
scroll to position [4020, 0]
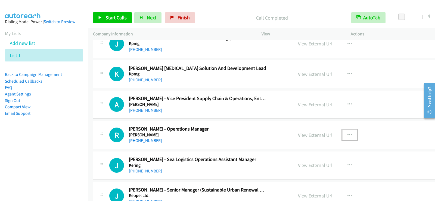
click at [347, 134] on icon "button" at bounding box center [349, 135] width 4 height 4
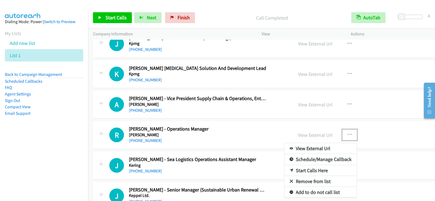
drag, startPoint x: 278, startPoint y: 169, endPoint x: 272, endPoint y: 166, distance: 6.2
click at [285, 170] on link "Start Calls Here" at bounding box center [320, 170] width 72 height 11
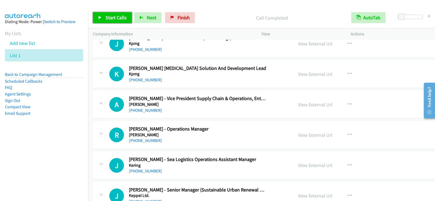
click at [123, 14] on span "Start Calls" at bounding box center [115, 17] width 21 height 6
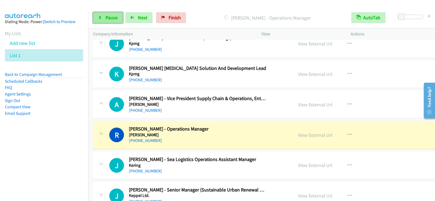
click at [98, 21] on link "Pause" at bounding box center [108, 17] width 30 height 11
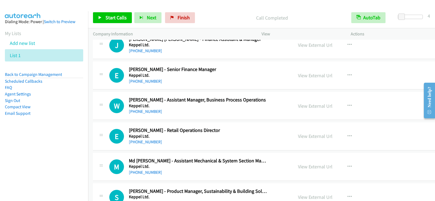
scroll to position [4210, 0]
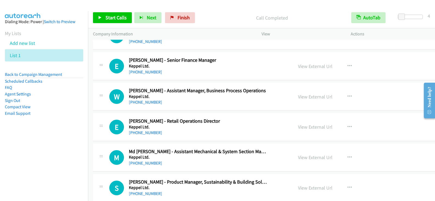
click at [233, 134] on div "[PHONE_NUMBER]" at bounding box center [198, 132] width 138 height 7
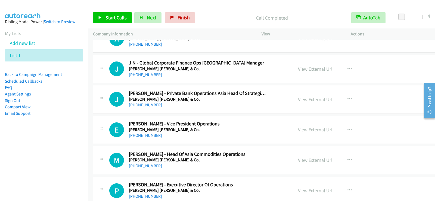
scroll to position [4699, 0]
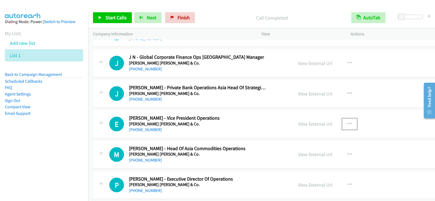
click at [342, 122] on button "button" at bounding box center [349, 123] width 15 height 11
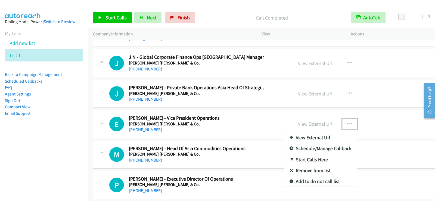
click at [291, 160] on link "Start Calls Here" at bounding box center [320, 159] width 72 height 11
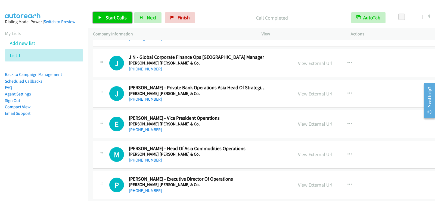
click at [108, 19] on span "Start Calls" at bounding box center [115, 17] width 21 height 6
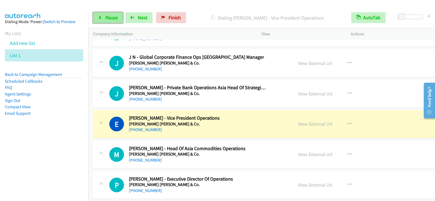
click at [117, 18] on span "Pause" at bounding box center [111, 17] width 12 height 6
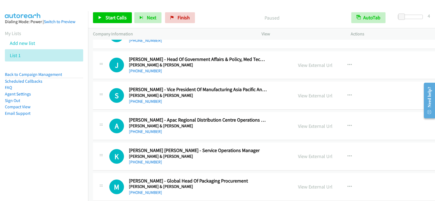
scroll to position [5514, 0]
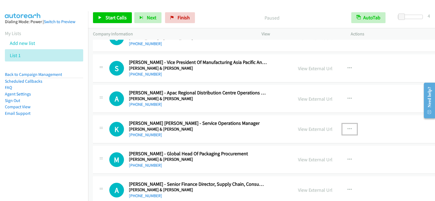
click at [342, 132] on button "button" at bounding box center [349, 129] width 15 height 11
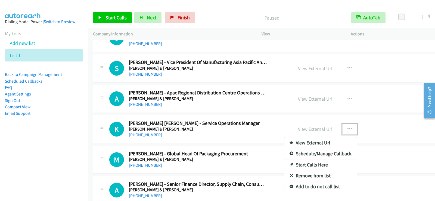
click at [297, 163] on link "Start Calls Here" at bounding box center [320, 164] width 72 height 11
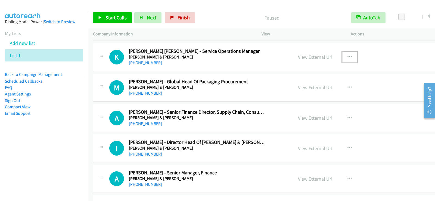
scroll to position [5595, 0]
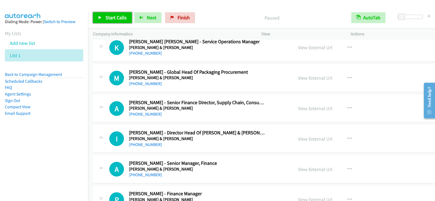
click at [118, 19] on span "Start Calls" at bounding box center [115, 17] width 21 height 6
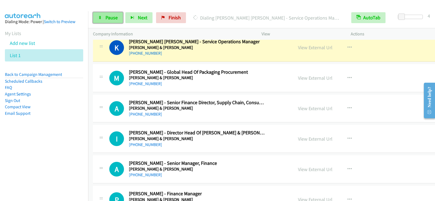
click at [113, 17] on span "Pause" at bounding box center [111, 17] width 12 height 6
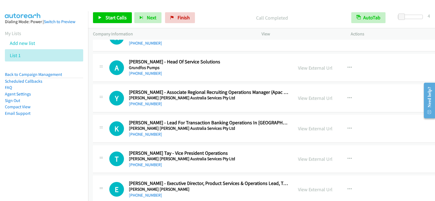
scroll to position [7850, 0]
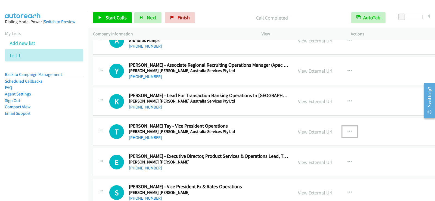
click at [347, 131] on icon "button" at bounding box center [349, 131] width 4 height 4
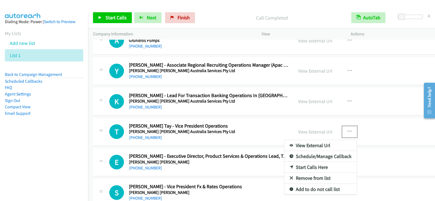
click at [284, 168] on link "Start Calls Here" at bounding box center [320, 167] width 72 height 11
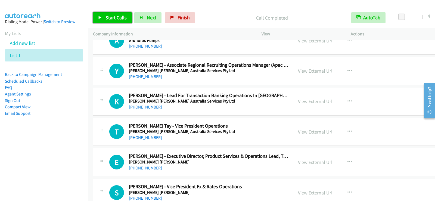
click at [117, 20] on span "Start Calls" at bounding box center [115, 17] width 21 height 6
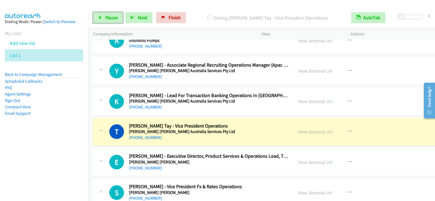
click at [117, 17] on span "Pause" at bounding box center [111, 17] width 12 height 6
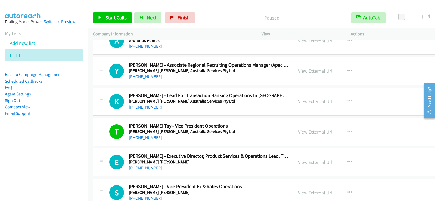
click at [299, 133] on link "View External Url" at bounding box center [315, 131] width 34 height 6
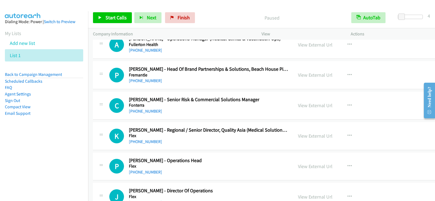
scroll to position [8638, 0]
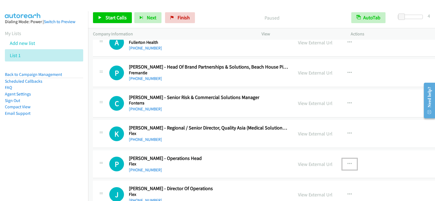
click at [342, 163] on button "button" at bounding box center [349, 163] width 15 height 11
click at [360, 164] on div at bounding box center [217, 100] width 435 height 201
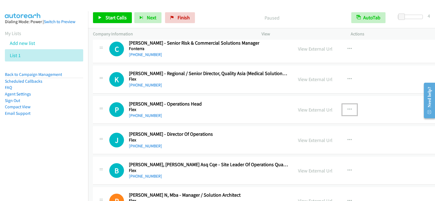
click at [347, 108] on icon "button" at bounding box center [349, 109] width 4 height 4
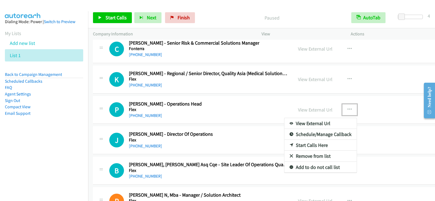
click at [301, 144] on link "Start Calls Here" at bounding box center [320, 145] width 72 height 11
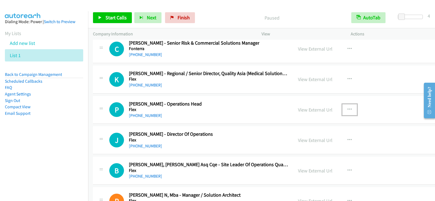
click at [347, 109] on icon "button" at bounding box center [349, 109] width 4 height 4
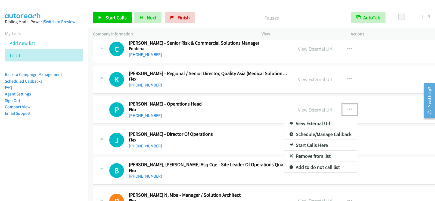
click at [286, 145] on link "Start Calls Here" at bounding box center [320, 145] width 72 height 11
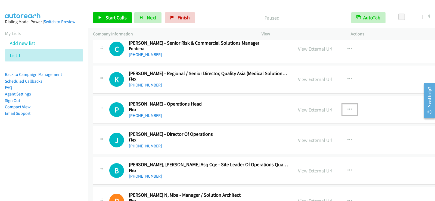
click at [225, 112] on div "P Callback Scheduled Pratheush Paleri - Operations Head Flex [GEOGRAPHIC_DATA]/…" at bounding box center [198, 110] width 179 height 18
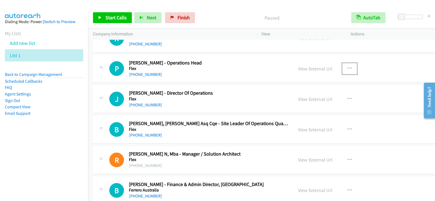
scroll to position [8746, 0]
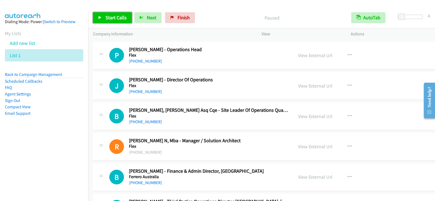
click at [107, 15] on span "Start Calls" at bounding box center [115, 17] width 21 height 6
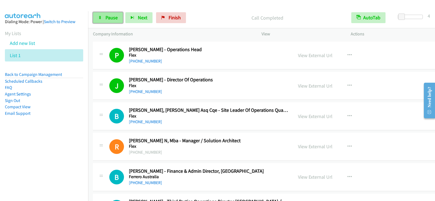
click at [114, 21] on link "Pause" at bounding box center [108, 17] width 30 height 11
click at [298, 87] on link "View External Url" at bounding box center [315, 86] width 34 height 6
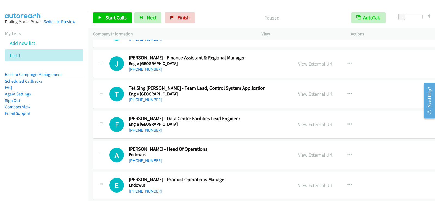
scroll to position [9615, 0]
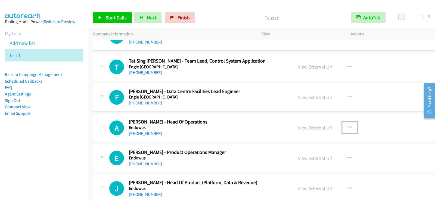
click at [347, 125] on icon "button" at bounding box center [349, 127] width 4 height 4
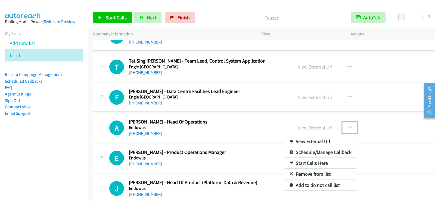
click at [284, 162] on link "Start Calls Here" at bounding box center [320, 163] width 72 height 11
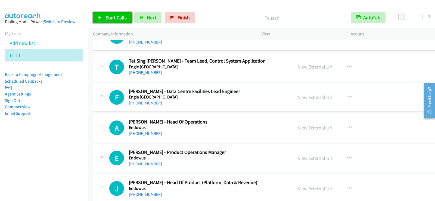
click at [115, 18] on span "Start Calls" at bounding box center [115, 17] width 21 height 6
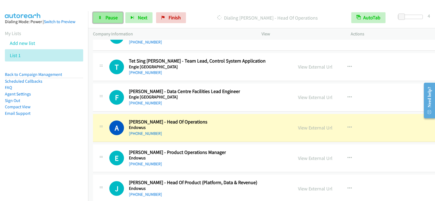
click at [105, 22] on link "Pause" at bounding box center [108, 17] width 30 height 11
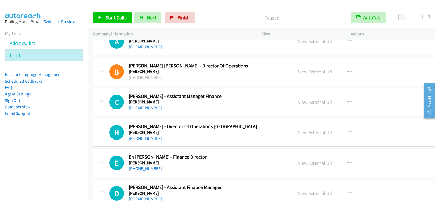
scroll to position [9833, 0]
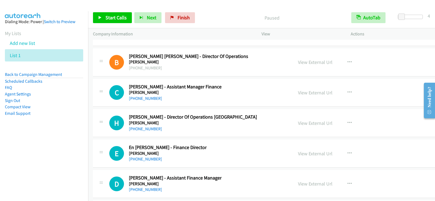
click at [225, 129] on div "[PHONE_NUMBER]" at bounding box center [193, 128] width 128 height 7
click at [347, 122] on icon "button" at bounding box center [349, 123] width 4 height 4
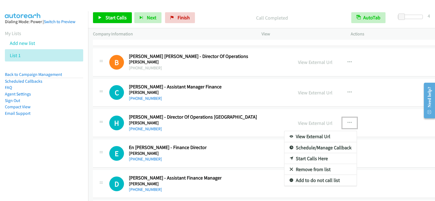
click at [288, 157] on link "Start Calls Here" at bounding box center [320, 158] width 72 height 11
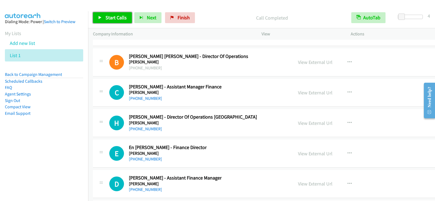
click at [129, 19] on link "Start Calls" at bounding box center [112, 17] width 39 height 11
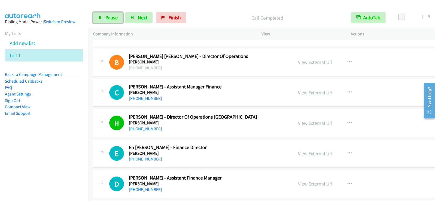
drag, startPoint x: 107, startPoint y: 17, endPoint x: 150, endPoint y: 63, distance: 62.8
click at [107, 17] on span "Pause" at bounding box center [111, 17] width 12 height 6
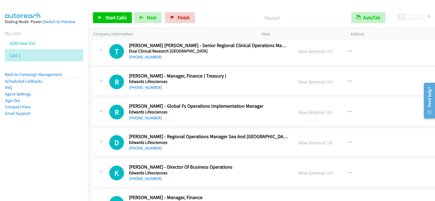
scroll to position [9996, 0]
click at [342, 142] on button "button" at bounding box center [349, 142] width 15 height 11
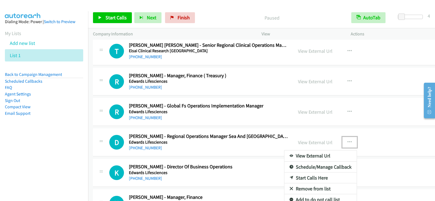
click at [291, 177] on link "Start Calls Here" at bounding box center [320, 177] width 72 height 11
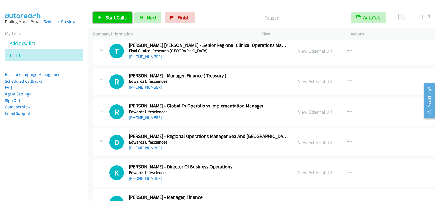
click at [121, 17] on span "Start Calls" at bounding box center [115, 17] width 21 height 6
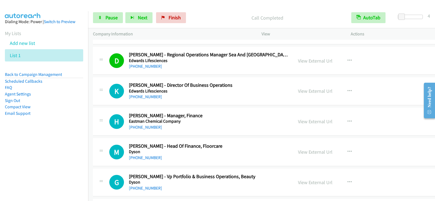
scroll to position [10104, 0]
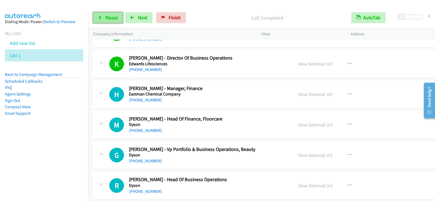
click at [111, 12] on link "Pause" at bounding box center [108, 17] width 30 height 11
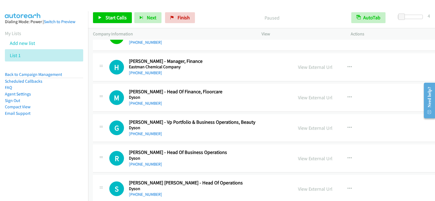
scroll to position [10159, 0]
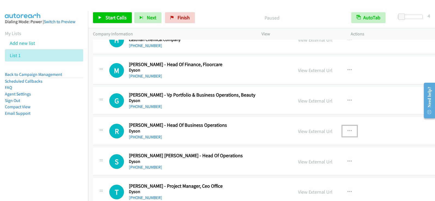
click at [347, 131] on icon "button" at bounding box center [349, 131] width 4 height 4
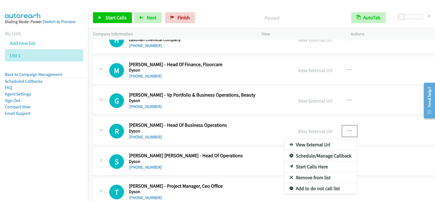
click at [284, 165] on link "Start Calls Here" at bounding box center [320, 166] width 72 height 11
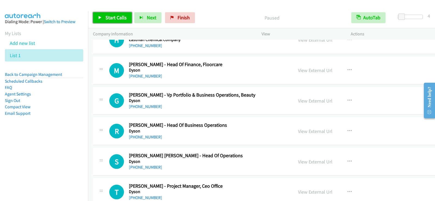
click at [114, 17] on span "Start Calls" at bounding box center [115, 17] width 21 height 6
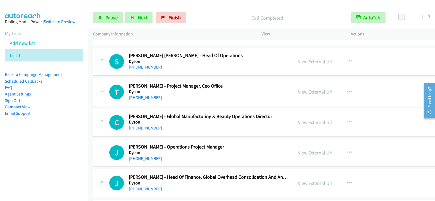
scroll to position [10267, 0]
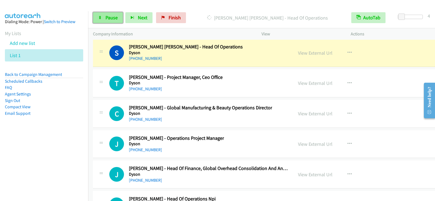
click at [108, 17] on span "Pause" at bounding box center [111, 17] width 12 height 6
